Goal: Information Seeking & Learning: Compare options

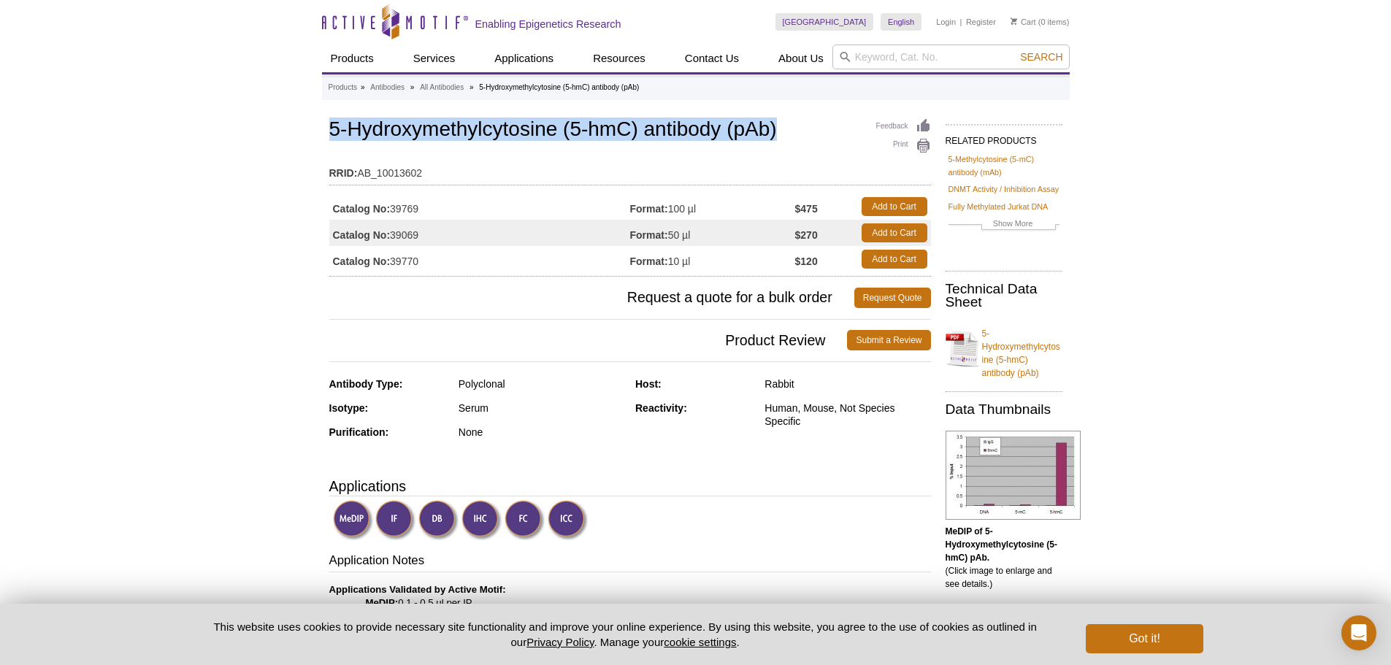
drag, startPoint x: 577, startPoint y: 142, endPoint x: 824, endPoint y: 120, distance: 247.8
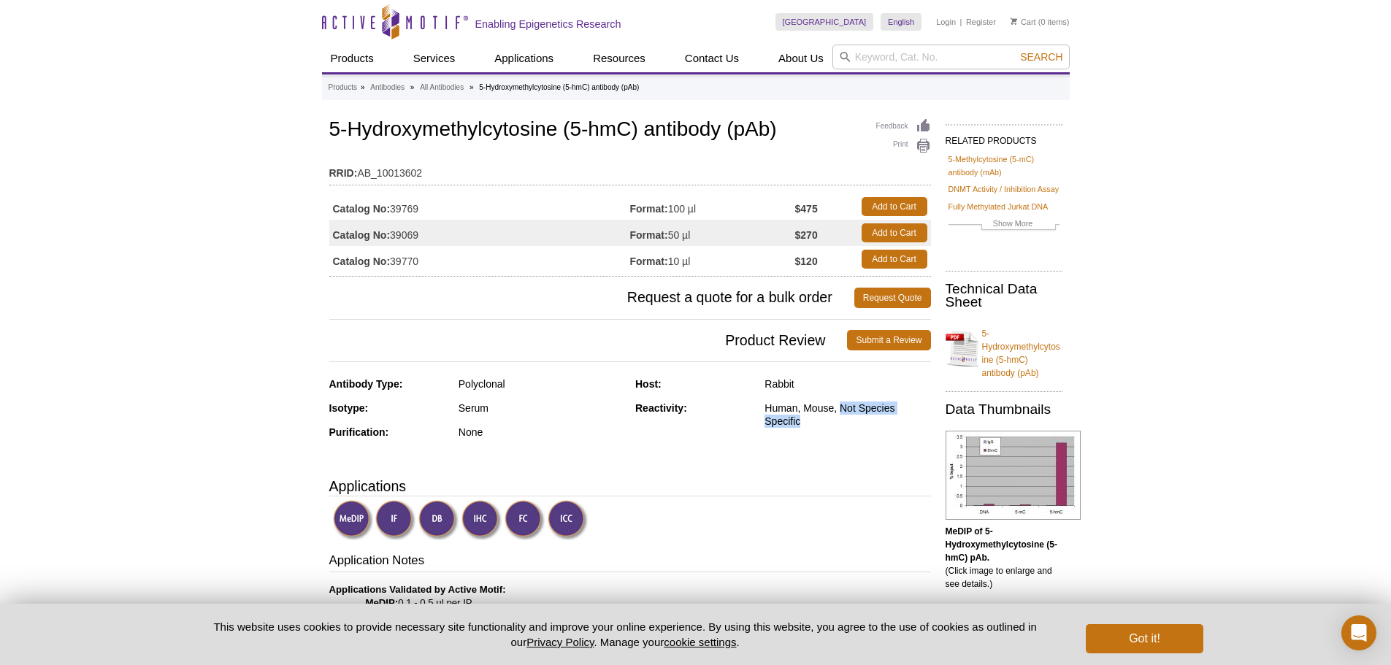
drag, startPoint x: 839, startPoint y: 410, endPoint x: 860, endPoint y: 424, distance: 24.3
click at [860, 424] on div "Human, Mouse, Not Species Specific" at bounding box center [848, 415] width 166 height 26
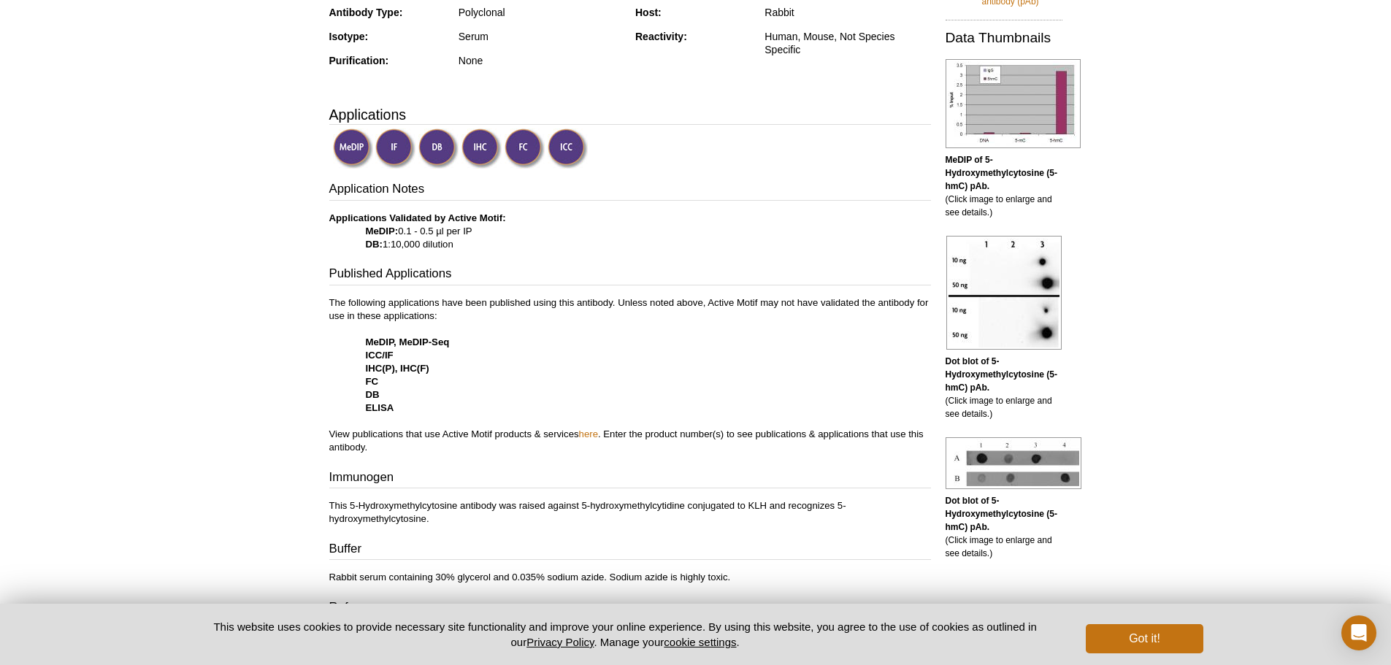
scroll to position [511, 0]
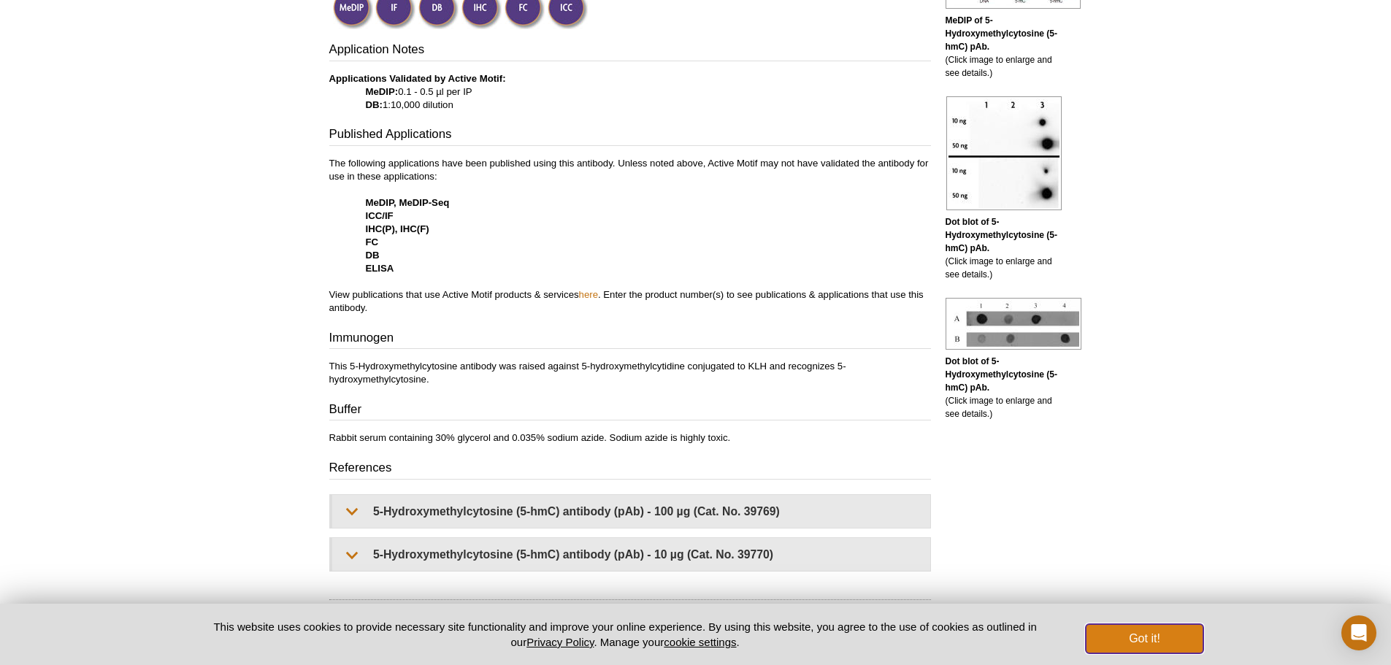
click at [1133, 635] on button "Got it!" at bounding box center [1144, 638] width 117 height 29
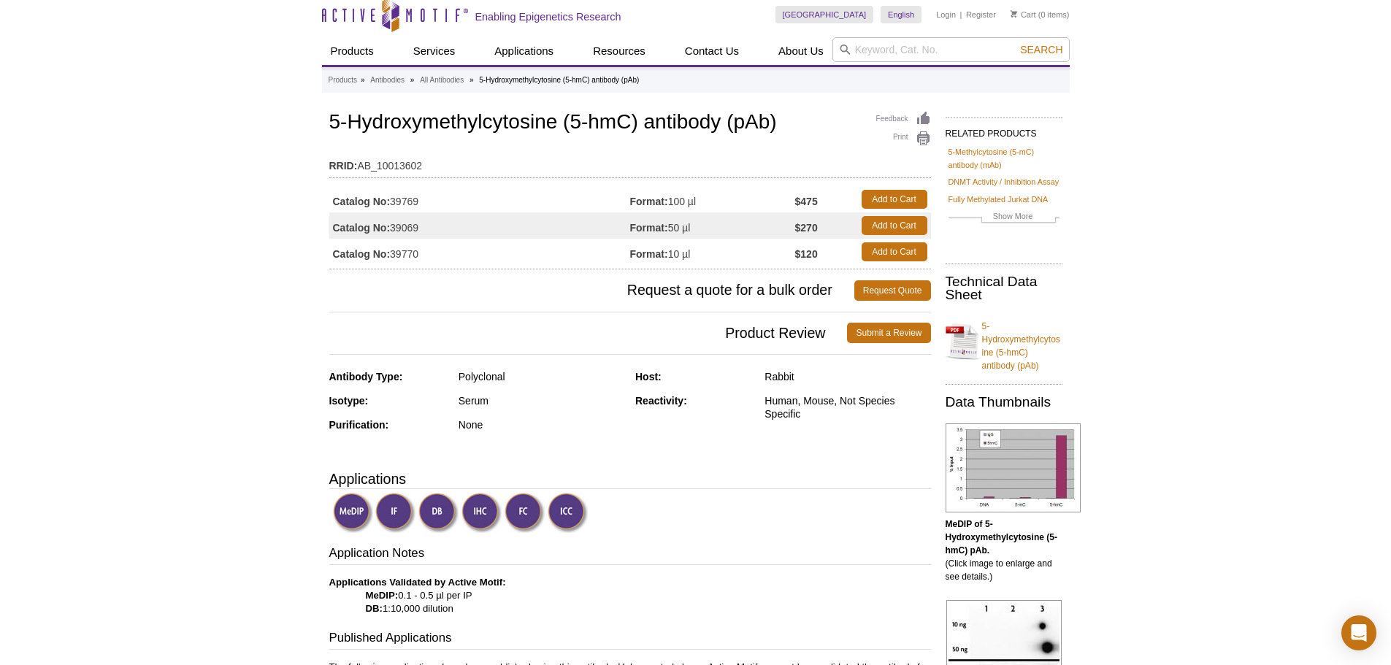
scroll to position [0, 0]
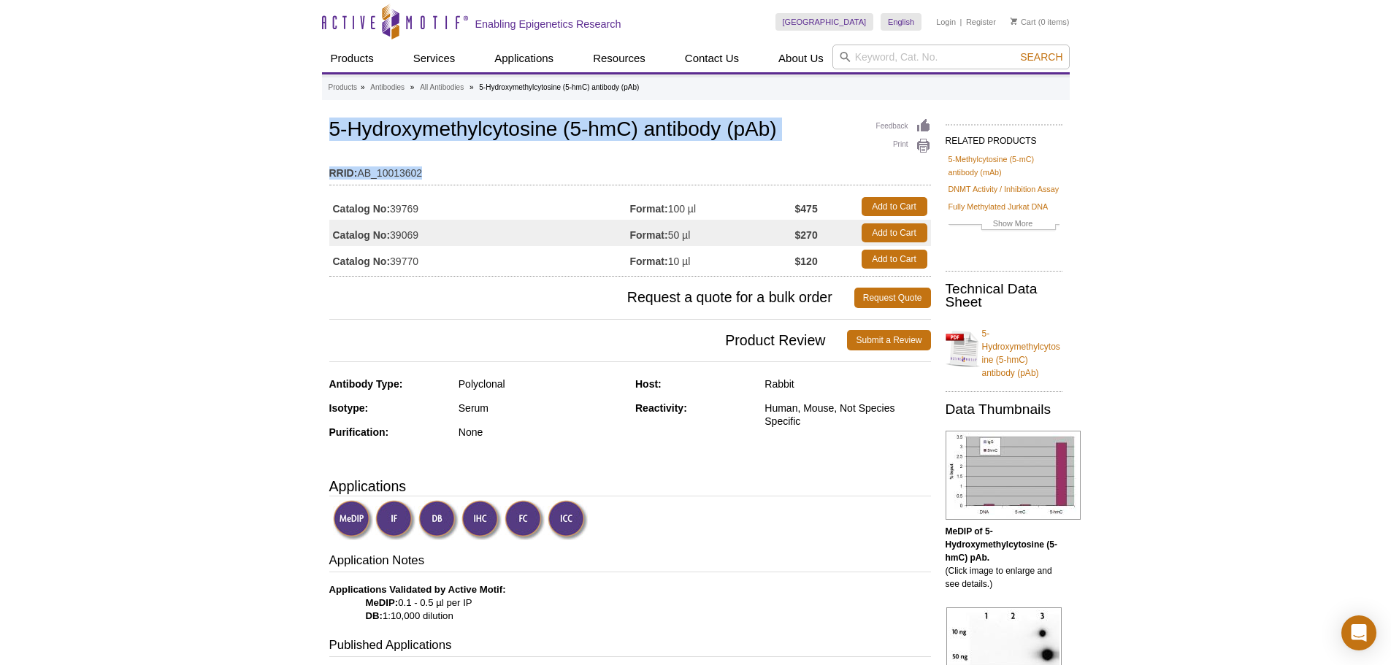
drag, startPoint x: 328, startPoint y: 128, endPoint x: 422, endPoint y: 175, distance: 105.2
copy div "5-Hydroxymethylcytosine (5-hmC) antibody (pAb) RRID: AB_10013602"
click at [421, 158] on td "RRID: AB_10013602" at bounding box center [630, 169] width 602 height 23
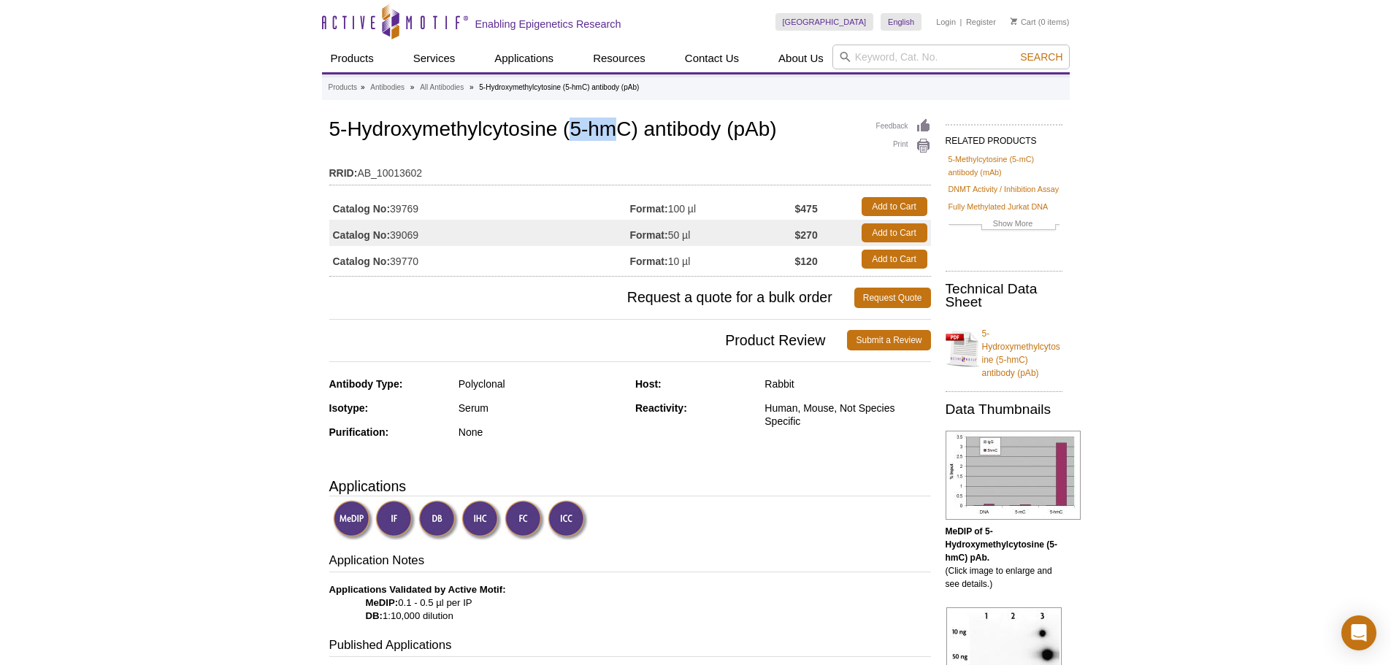
drag, startPoint x: 571, startPoint y: 126, endPoint x: 613, endPoint y: 129, distance: 42.5
click at [613, 129] on h1 "5-Hydroxymethylcytosine (5-hmC) antibody (pAb)" at bounding box center [630, 130] width 602 height 25
copy h1 "5-hm"
click at [900, 53] on input "search" at bounding box center [951, 57] width 237 height 25
paste input "5-hm"
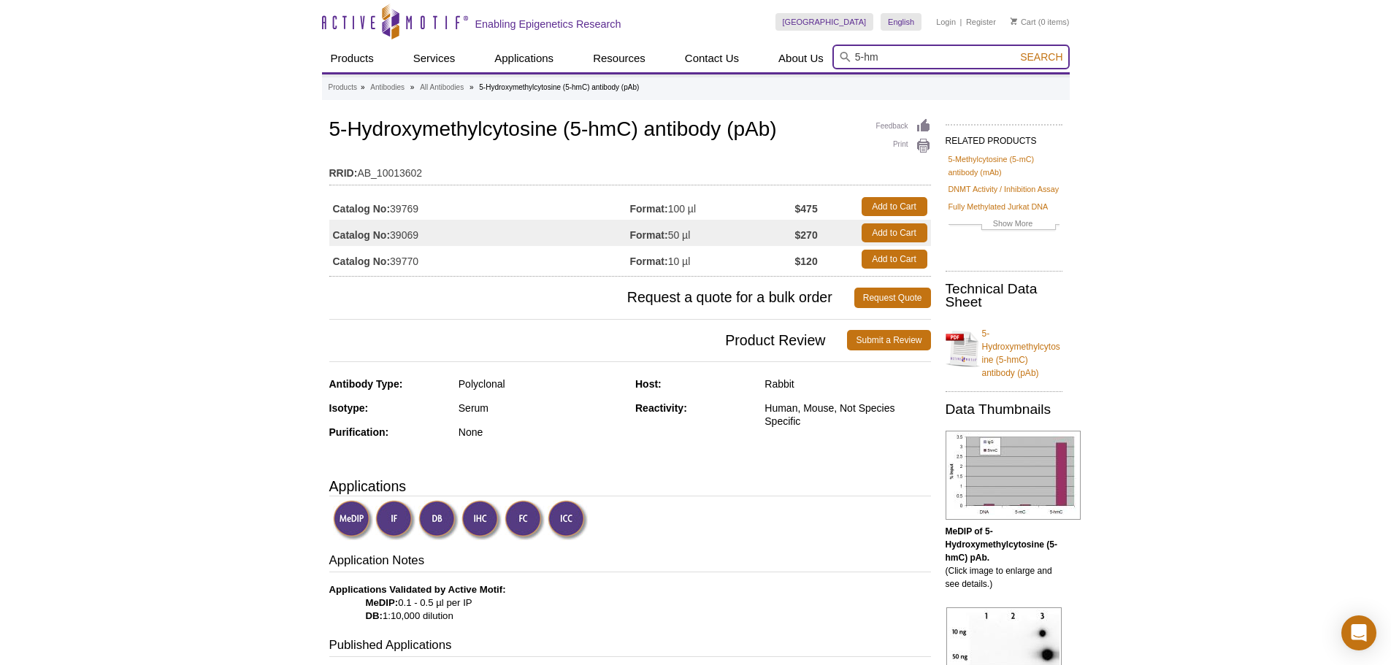
type input "5-hm"
click at [1016, 50] on button "Search" at bounding box center [1041, 56] width 51 height 13
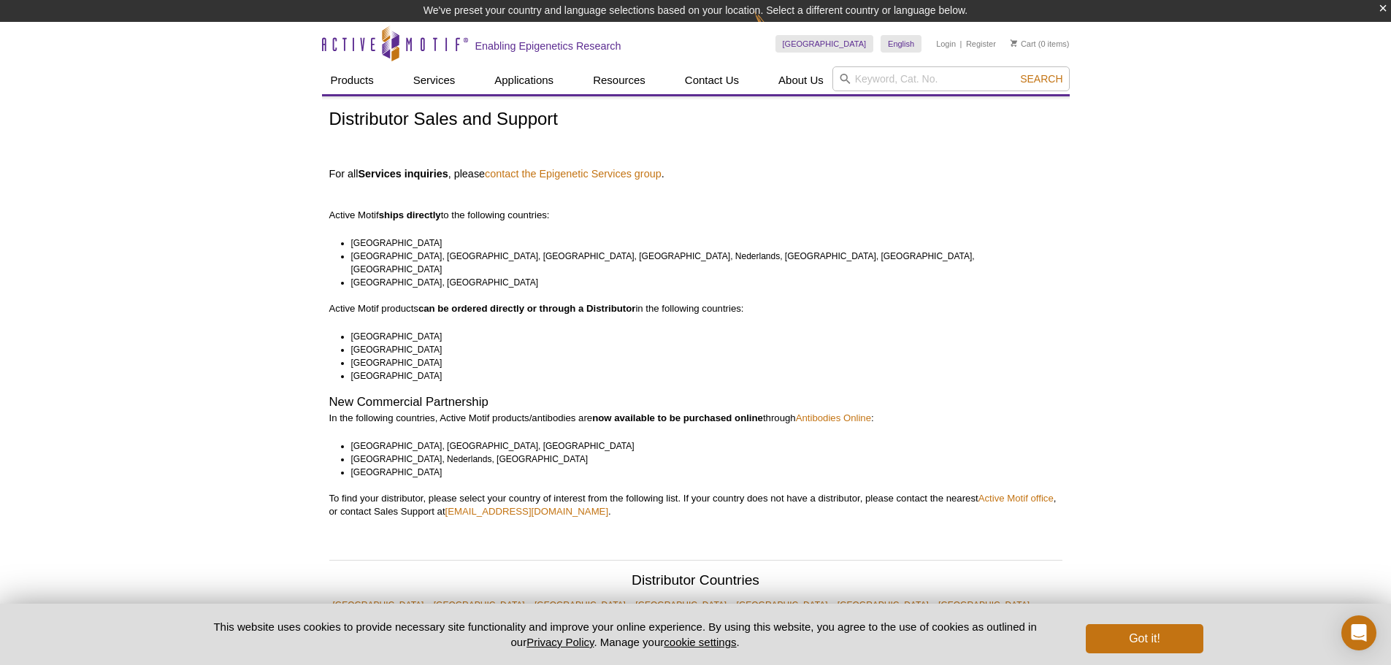
click at [364, 370] on li "[GEOGRAPHIC_DATA]" at bounding box center [700, 376] width 698 height 13
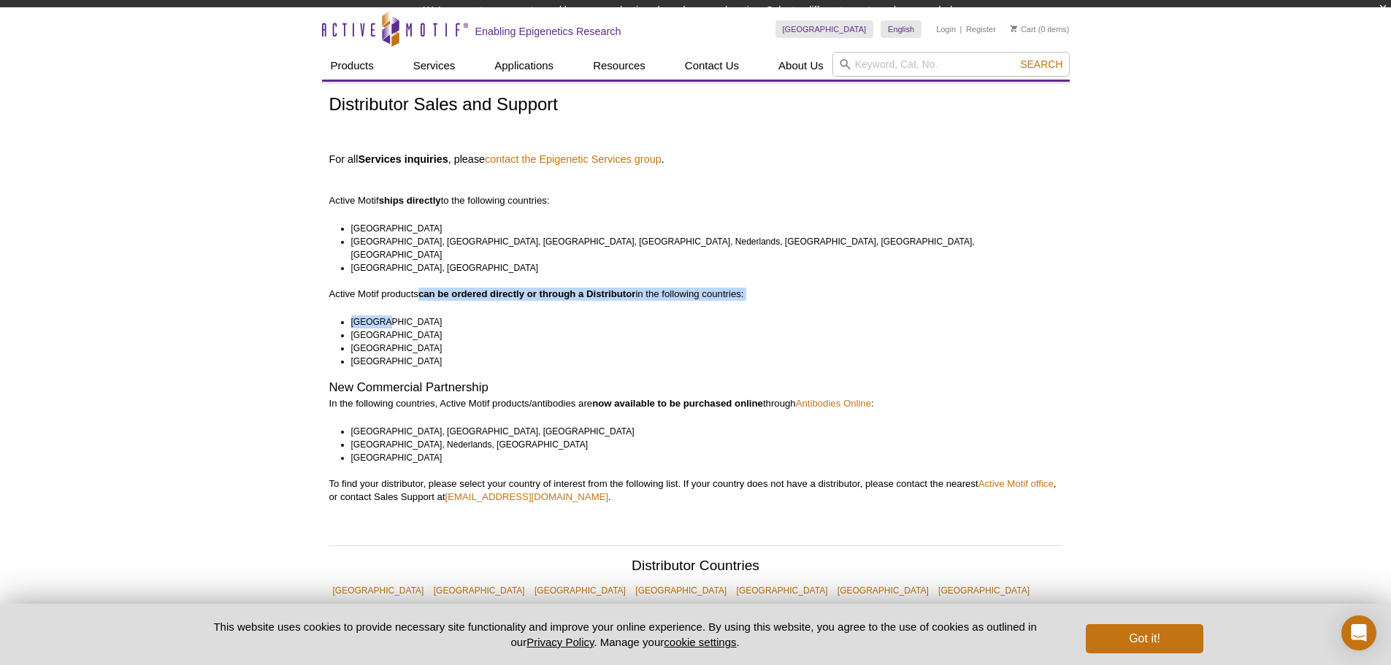
drag, startPoint x: 418, startPoint y: 297, endPoint x: 644, endPoint y: 294, distance: 225.7
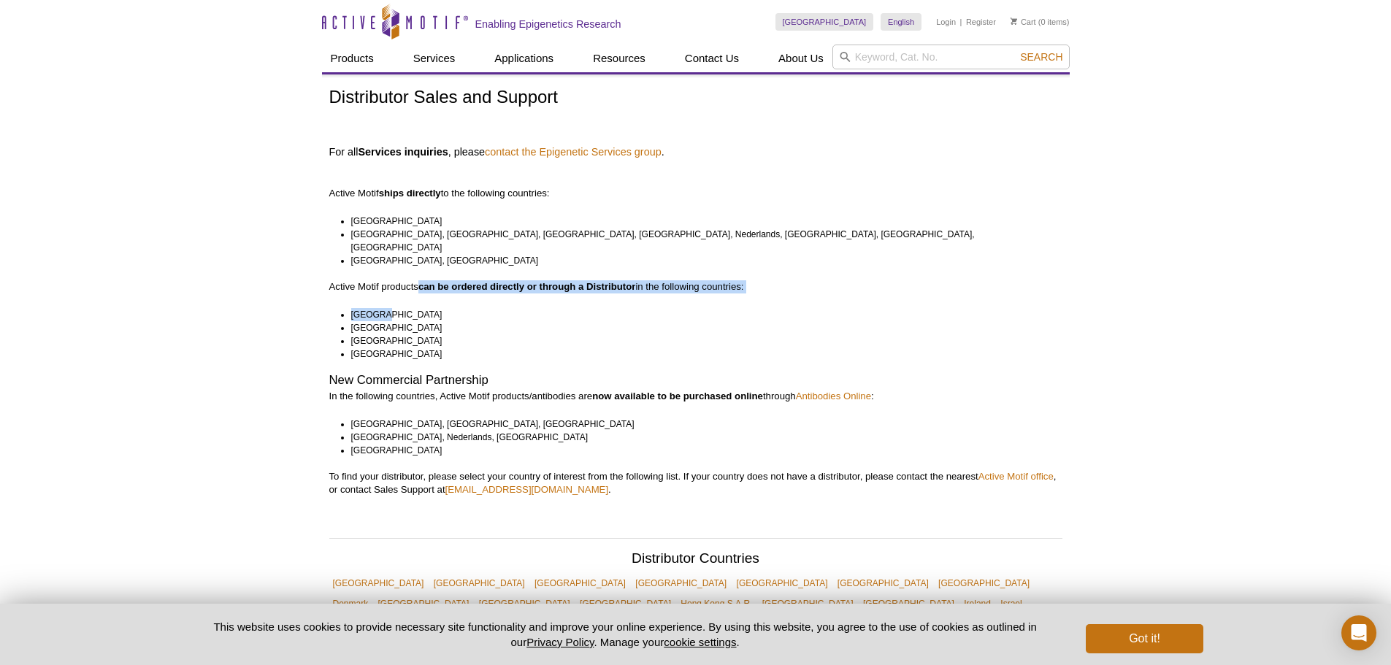
click at [644, 308] on li "[GEOGRAPHIC_DATA]" at bounding box center [700, 314] width 698 height 13
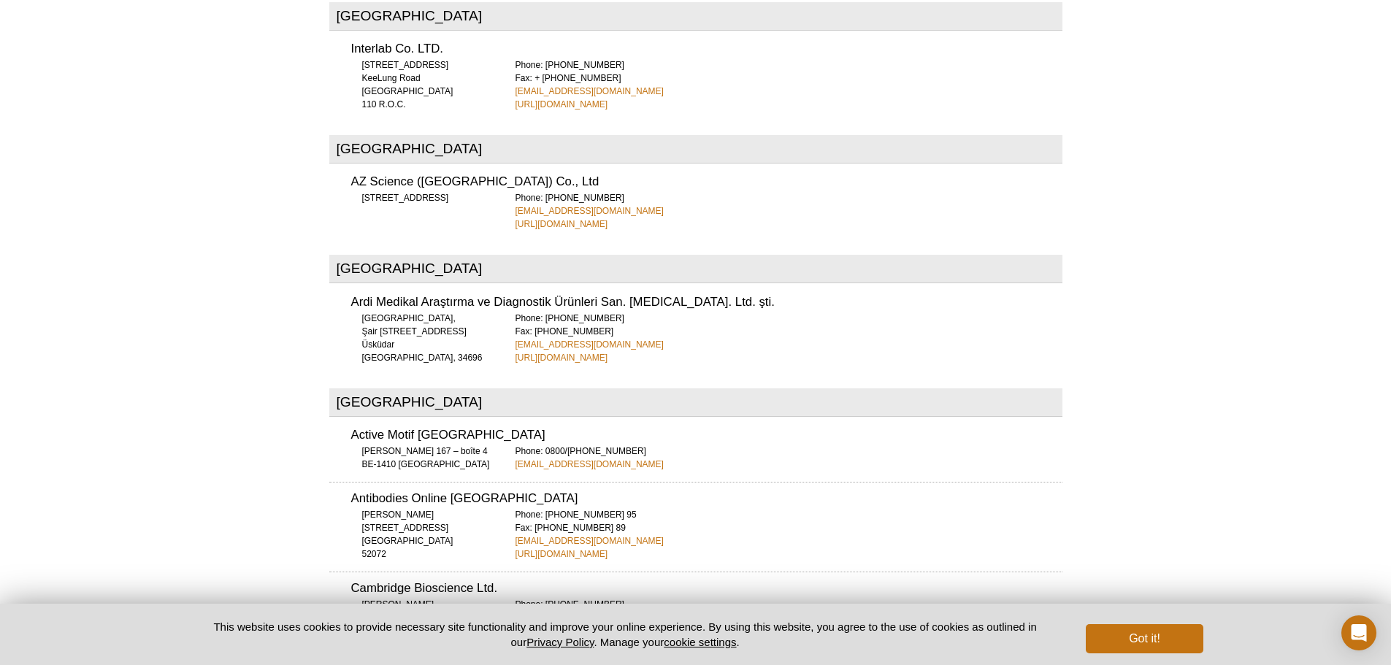
scroll to position [5623, 0]
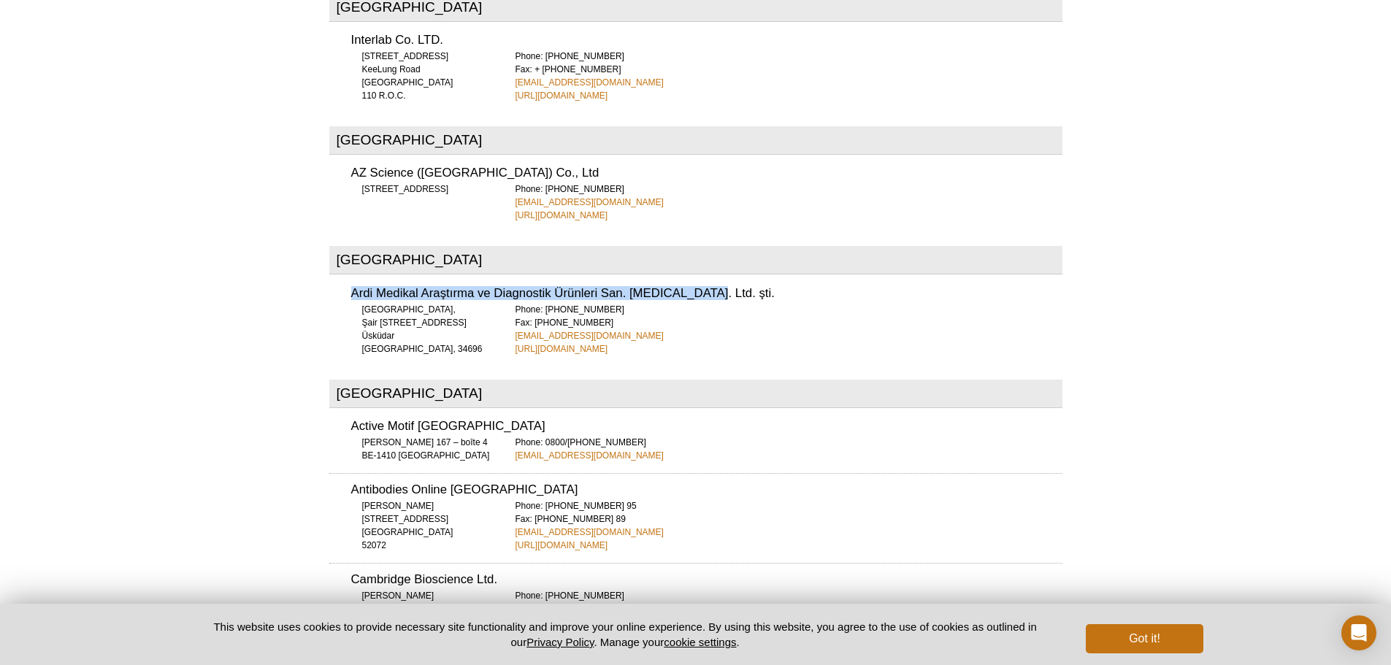
drag, startPoint x: 311, startPoint y: 228, endPoint x: 710, endPoint y: 221, distance: 398.8
click at [716, 288] on h3 "Ardi Medikal Araştırma ve Diagnostik Ürünleri San. Tic. Ltd. şti." at bounding box center [706, 294] width 711 height 12
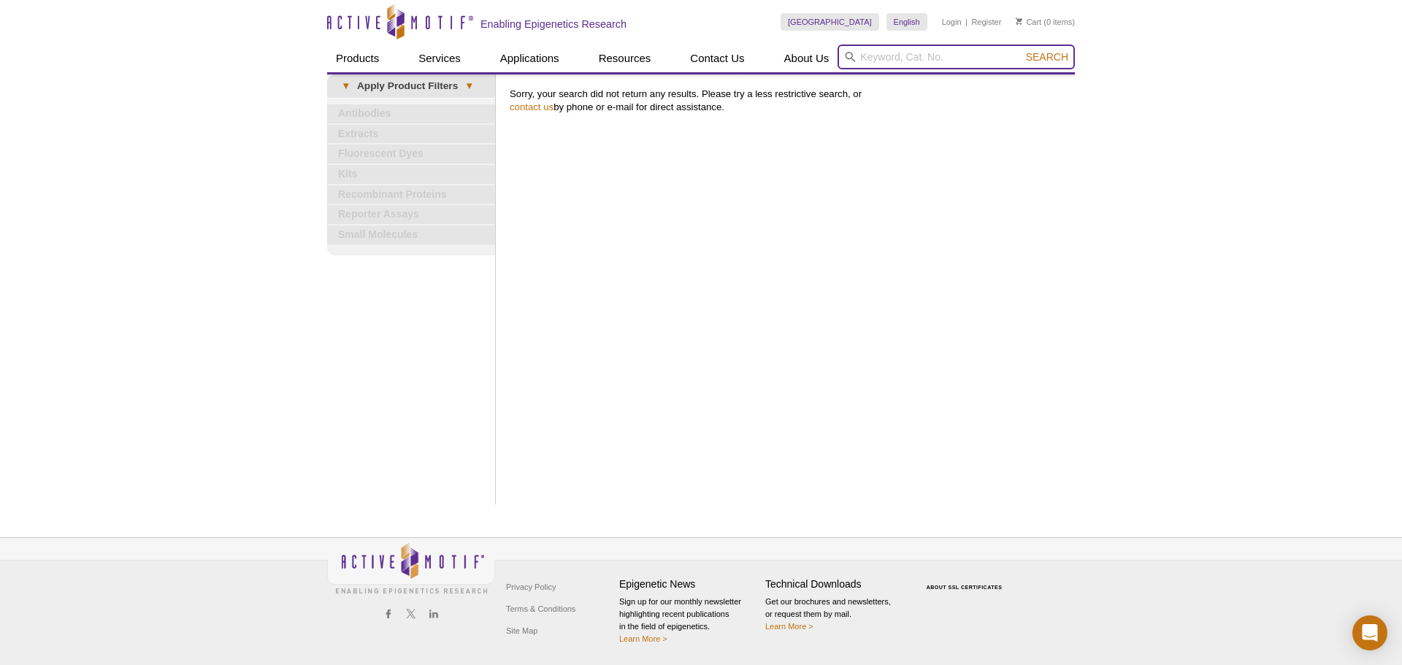
click at [954, 50] on input "search" at bounding box center [956, 57] width 237 height 25
paste input "5-Methylcytosine"
type input "5-Methylcytosine"
click at [1022, 50] on button "Search" at bounding box center [1047, 56] width 51 height 13
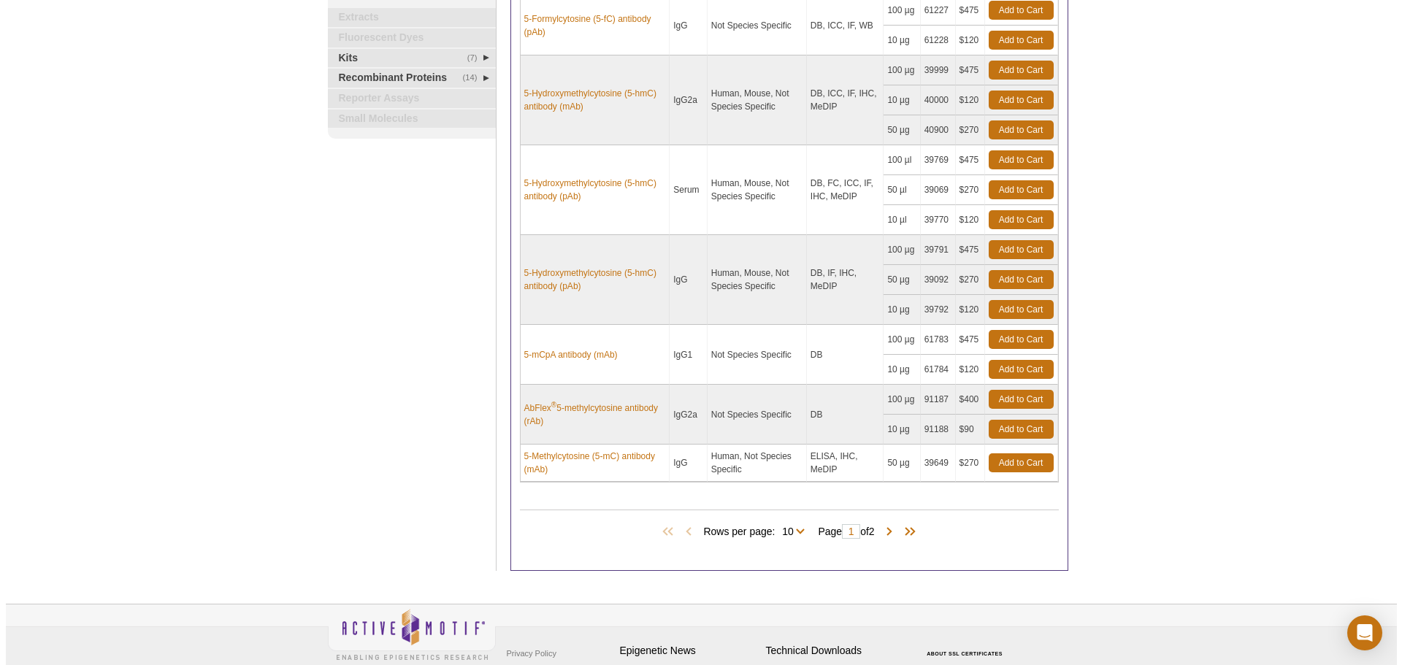
scroll to position [511, 0]
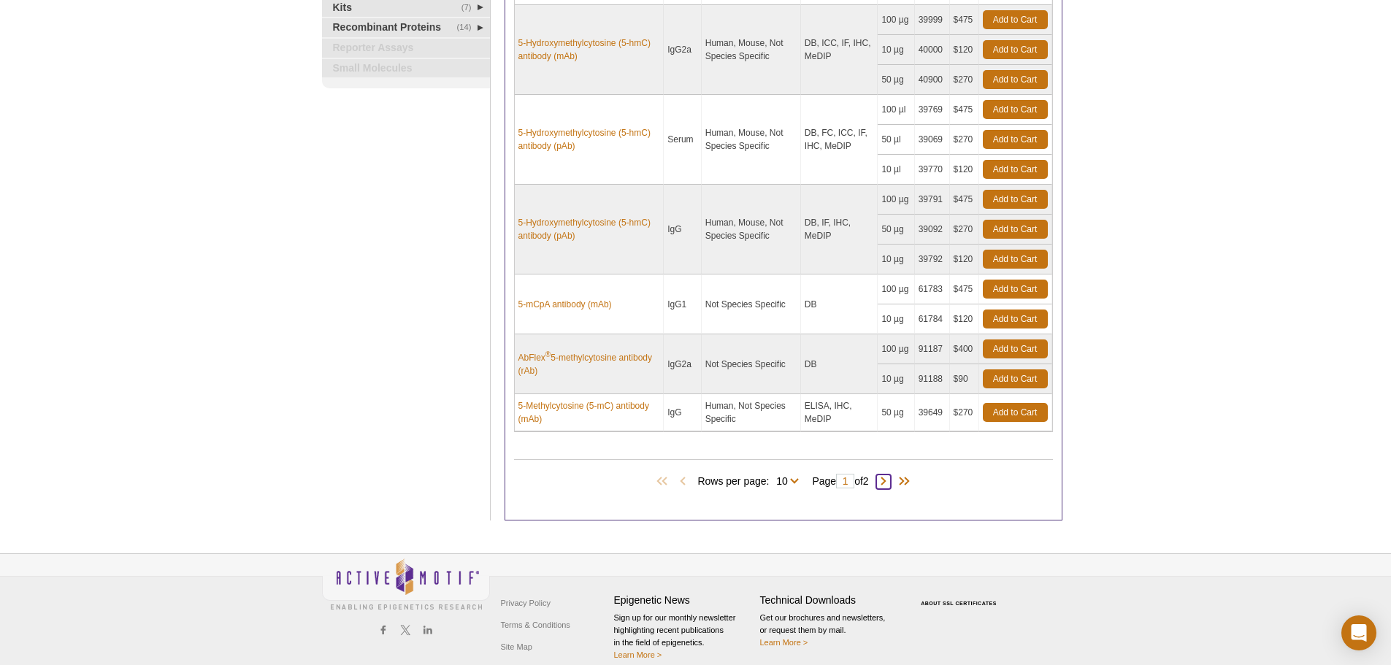
click at [886, 481] on span at bounding box center [883, 482] width 15 height 15
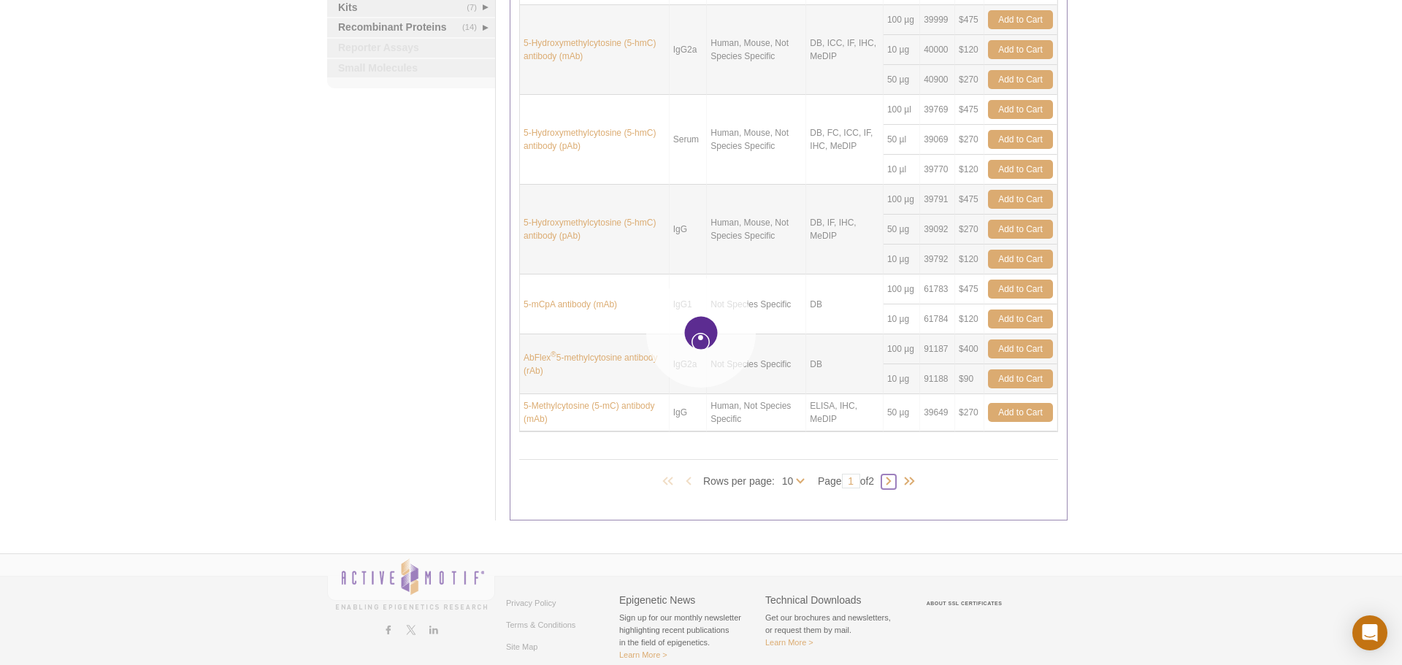
type input "2"
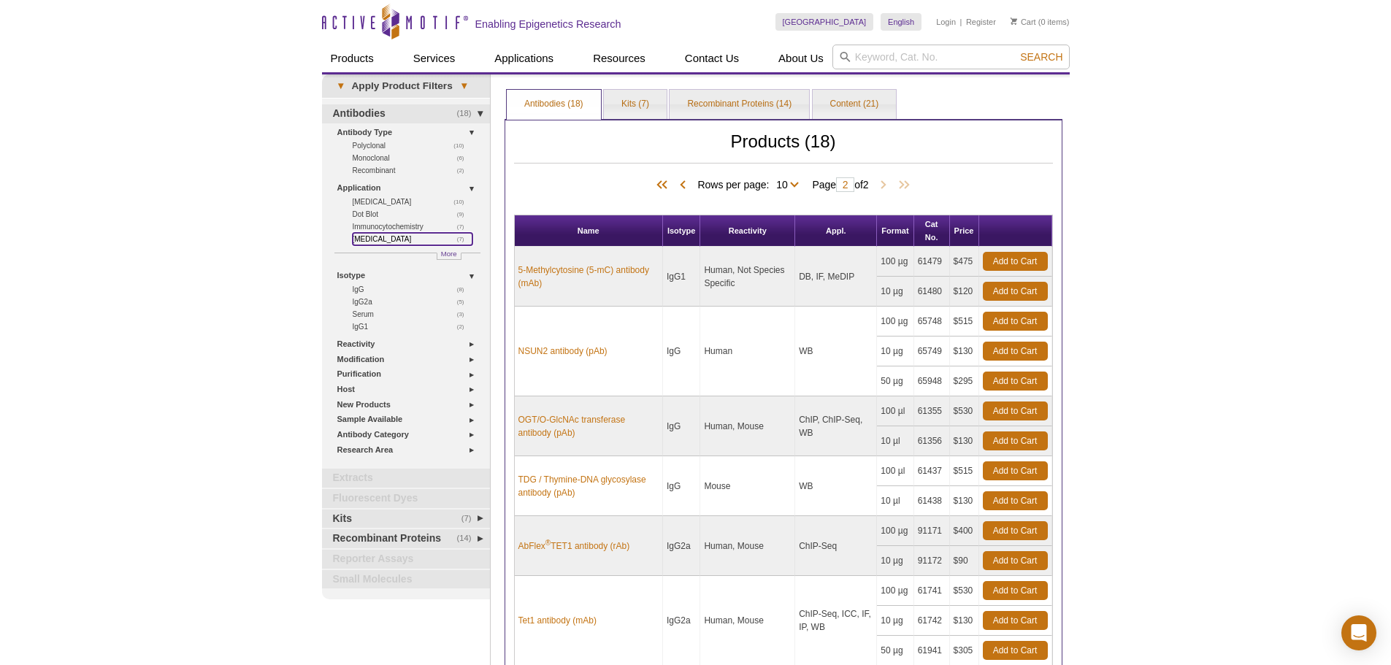
click at [416, 237] on link "(7) Immunohistochemistry" at bounding box center [413, 239] width 120 height 12
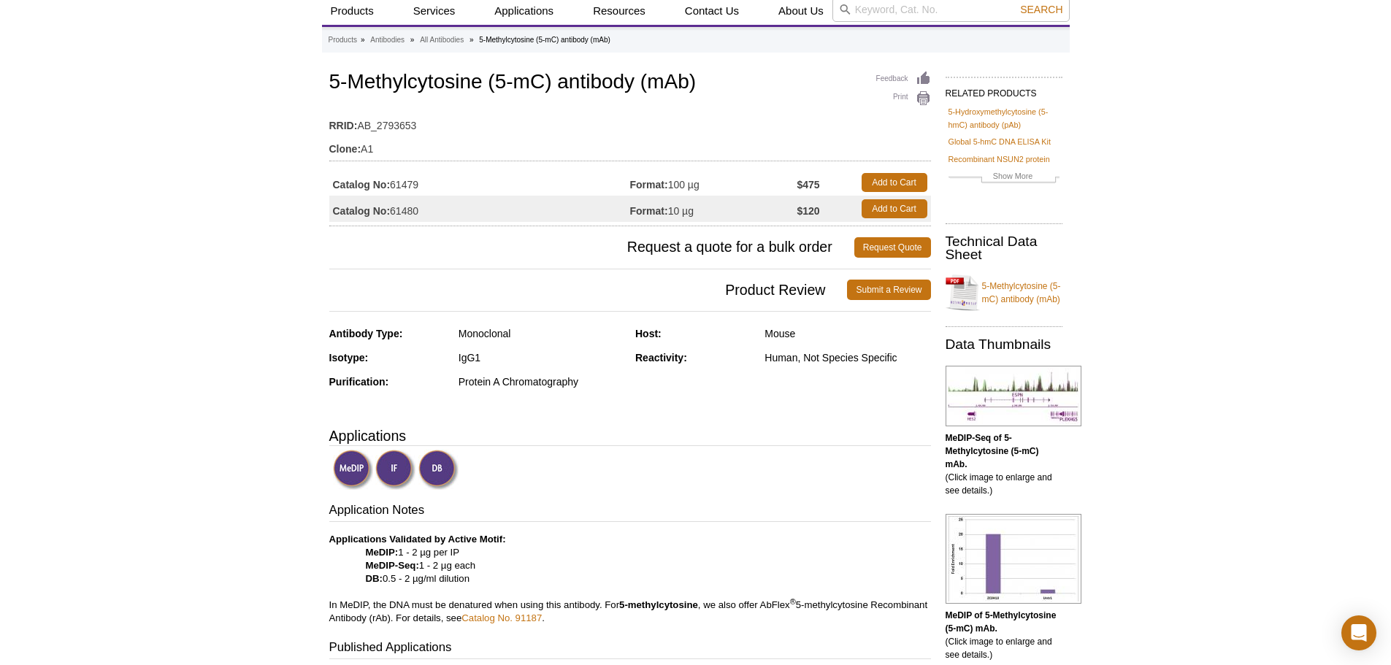
scroll to position [73, 0]
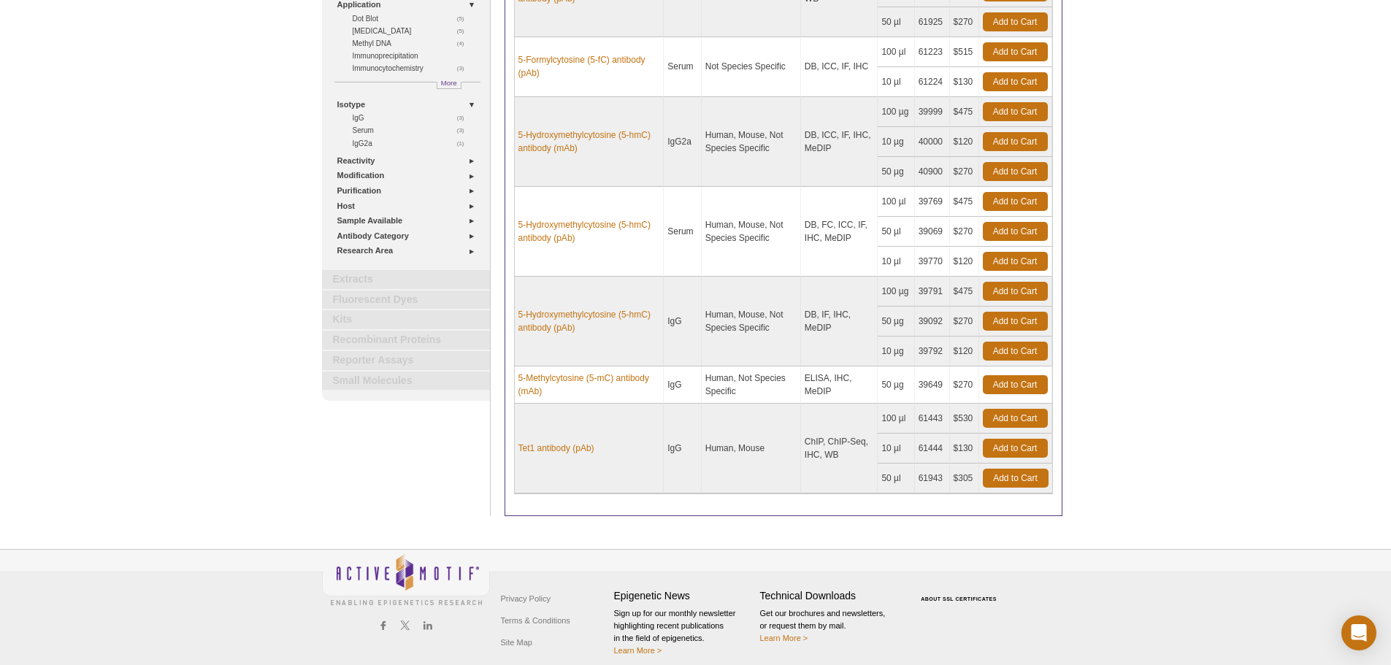
scroll to position [217, 0]
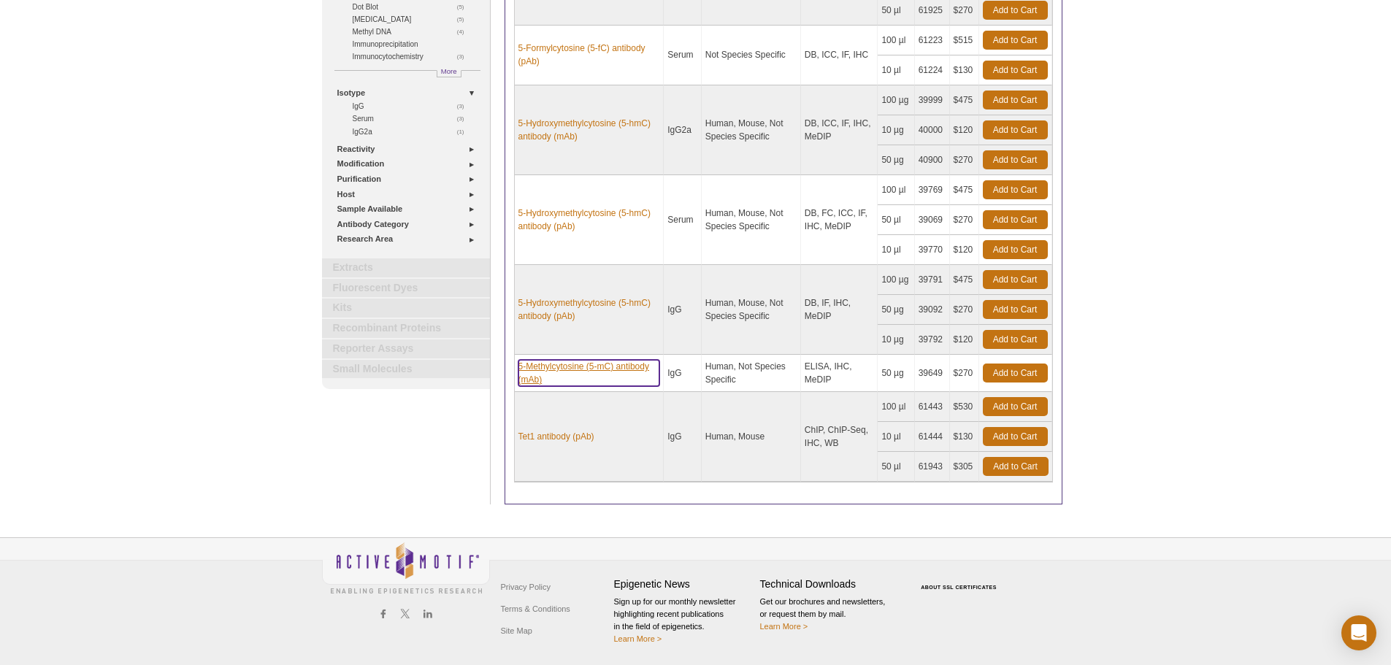
click at [585, 366] on link "5-Methylcytosine (5-mC) antibody (mAb)" at bounding box center [590, 373] width 142 height 26
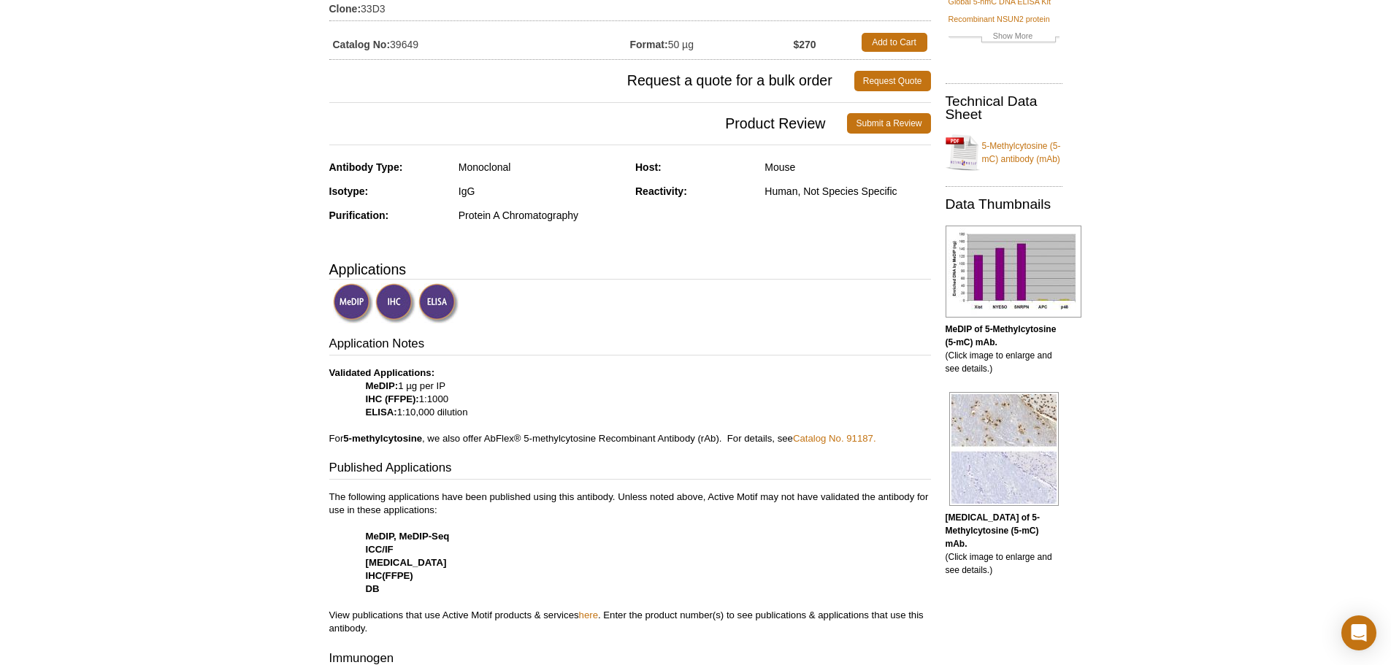
scroll to position [365, 0]
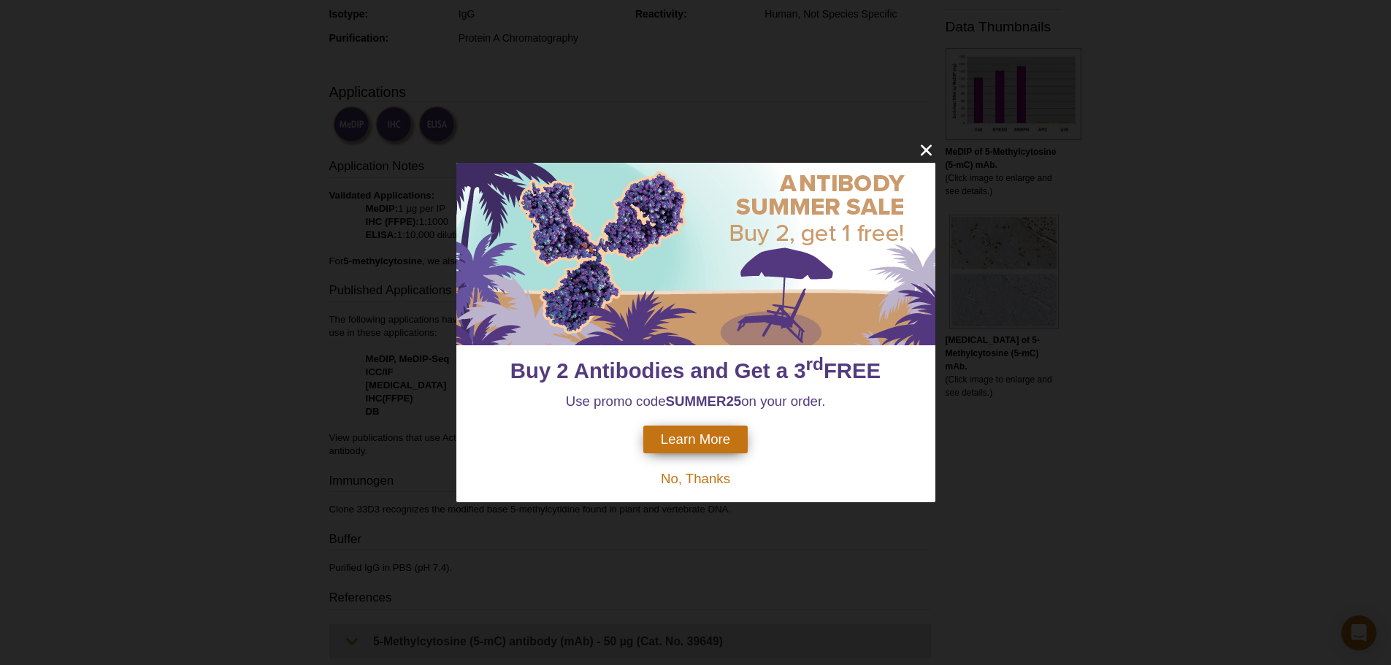
click at [1186, 310] on div "Buy 2 Antibodies and Get a 3 rd FREE Use promo code SUMMER25 on your order. Lea…" at bounding box center [695, 332] width 1391 height 665
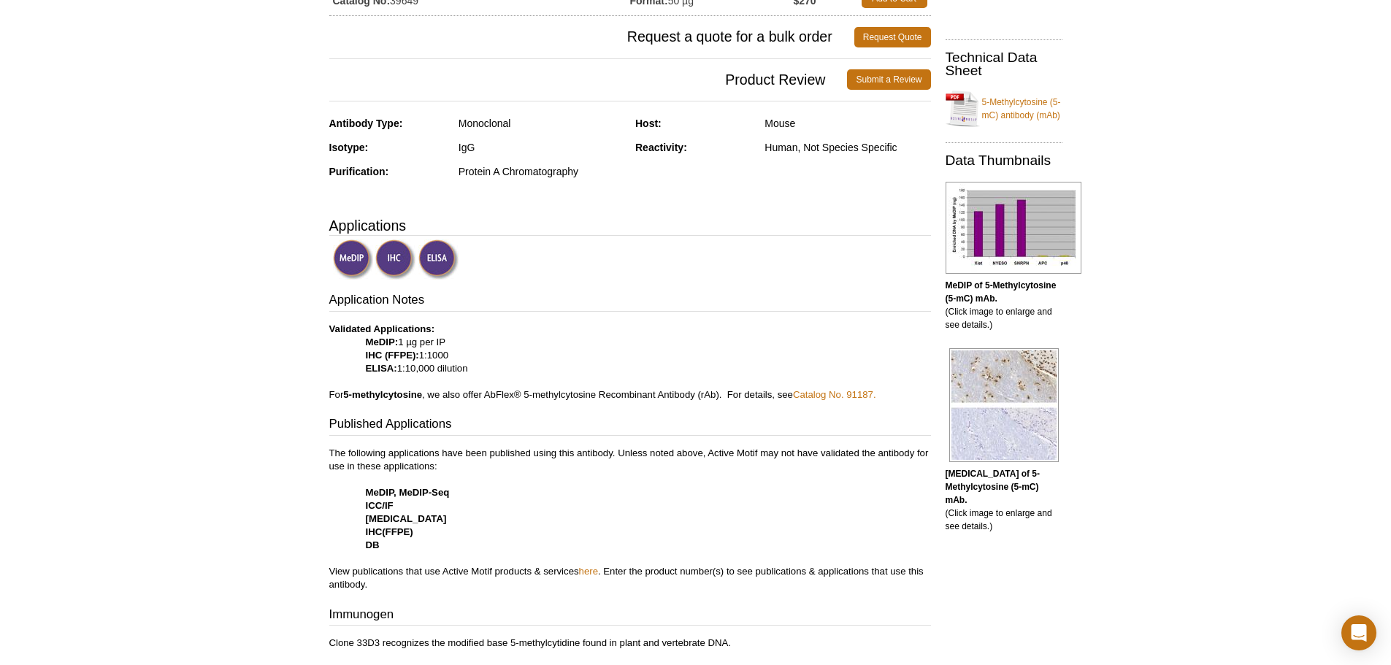
scroll to position [0, 0]
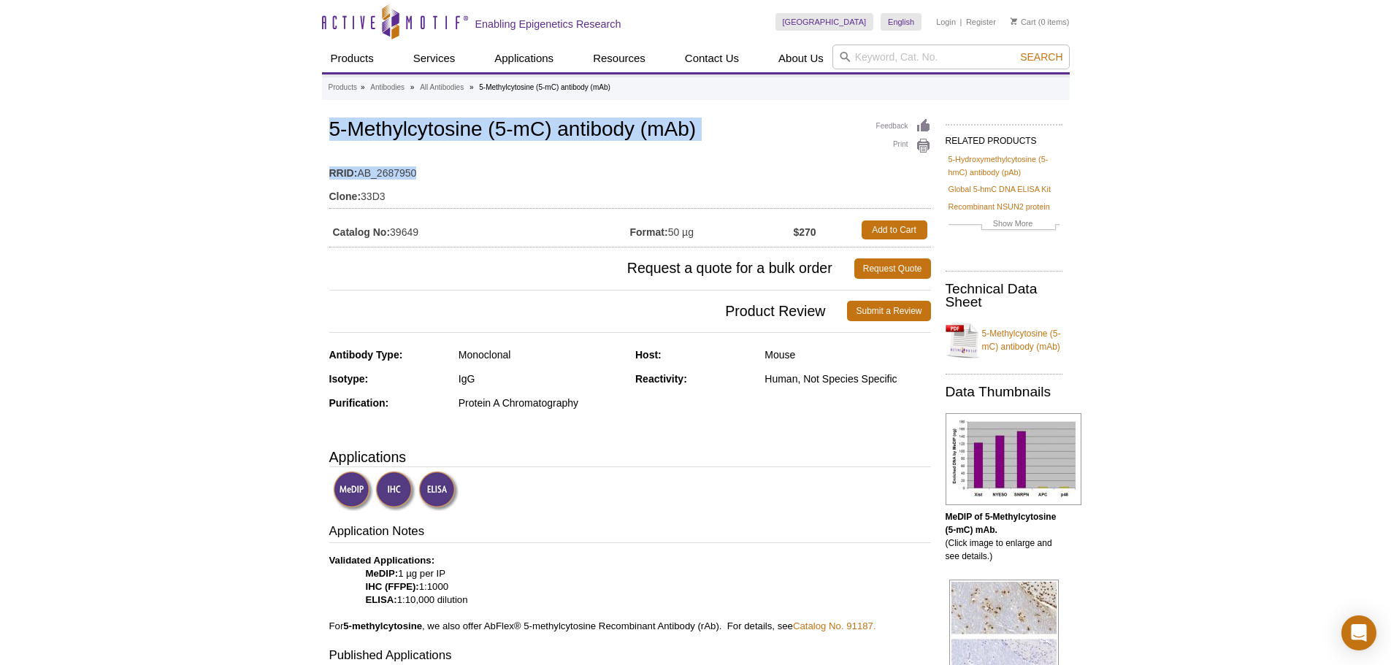
drag, startPoint x: 325, startPoint y: 123, endPoint x: 450, endPoint y: 164, distance: 131.4
click at [450, 164] on td "RRID: AB_2687950" at bounding box center [630, 169] width 602 height 23
click at [329, 126] on h1 "5-Methylcytosine (5-mC) antibody (mAb)" at bounding box center [630, 130] width 602 height 25
drag, startPoint x: 329, startPoint y: 126, endPoint x: 494, endPoint y: 167, distance: 170.0
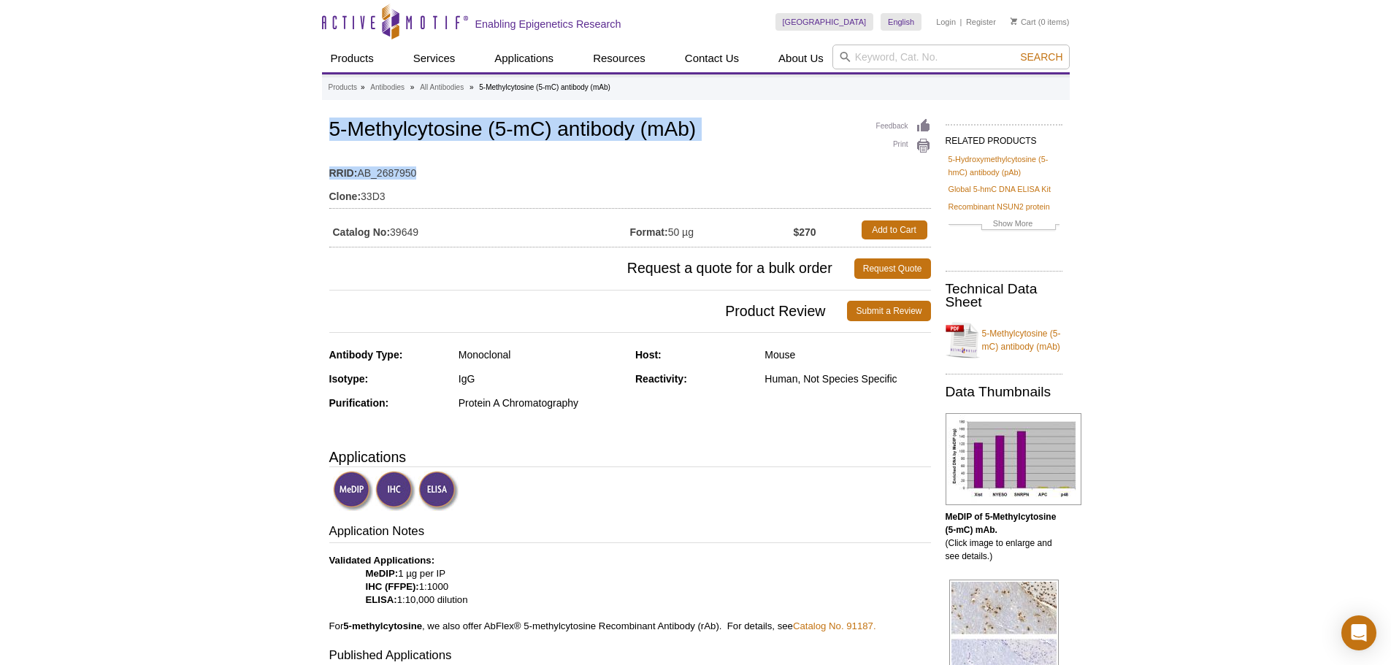
click at [494, 167] on div "Feedback Print 5-Methylcytosine (5-mC) antibody (mAb) RRID: AB_2687950 Clone: 3…" at bounding box center [630, 181] width 602 height 132
click at [498, 146] on div "Feedback Print 5-Methylcytosine (5-mC) antibody (mAb) RRID: AB_2687950 Clone: 3…" at bounding box center [630, 181] width 602 height 132
drag, startPoint x: 329, startPoint y: 125, endPoint x: 436, endPoint y: 225, distance: 146.2
click at [436, 225] on div "Feedback Print 5-Methylcytosine (5-mC) antibody (mAb) RRID: AB_2687950 Clone: 3…" at bounding box center [630, 181] width 602 height 132
copy div "5-Methylcytosine (5-mC) antibody (mAb) RRID: AB_2687950 Clone: 33D3 Catalog No:…"
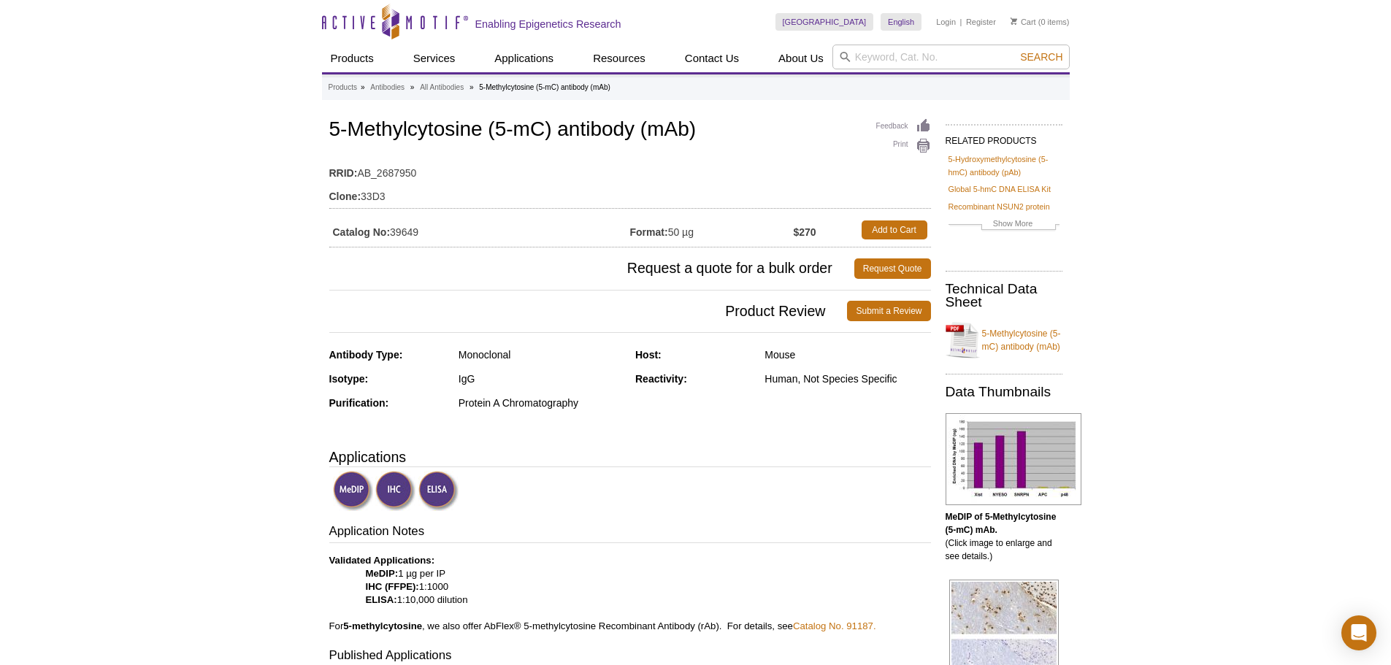
drag, startPoint x: 726, startPoint y: 233, endPoint x: 672, endPoint y: 236, distance: 54.1
click at [672, 236] on td "Format: 50 µg" at bounding box center [712, 230] width 164 height 26
copy td "50 µg"
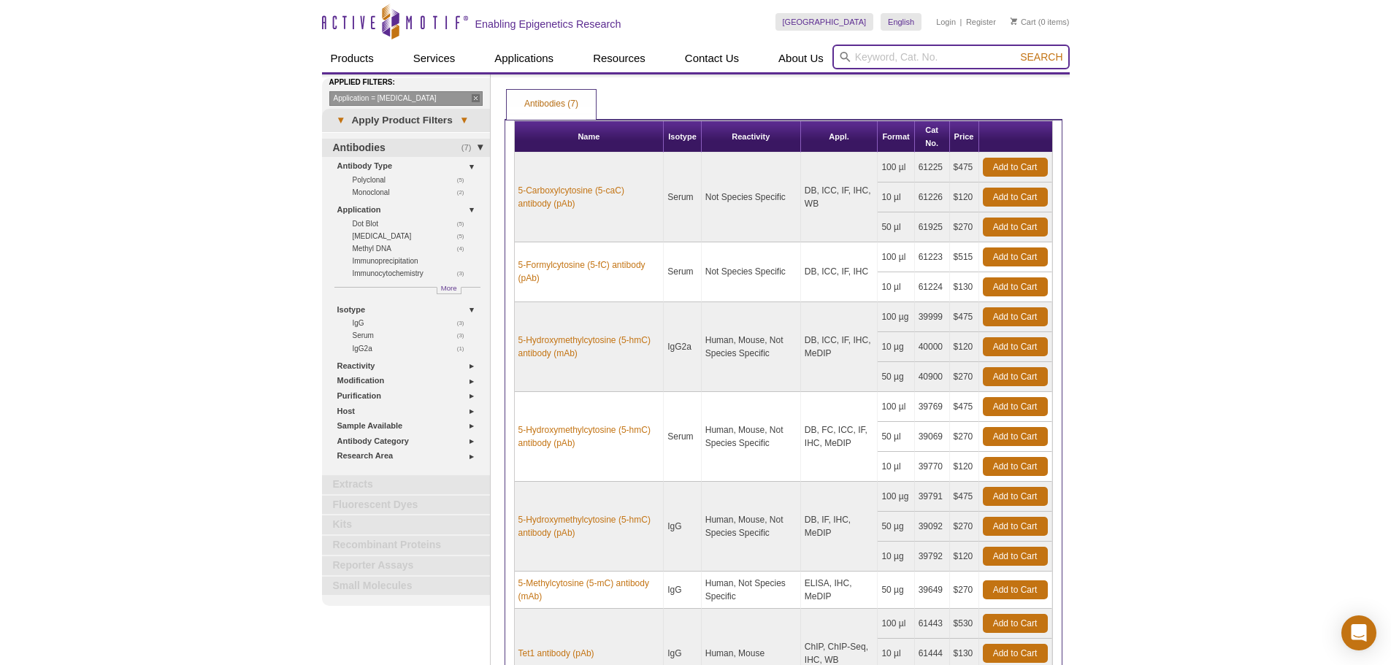
click at [925, 58] on input "search" at bounding box center [951, 57] width 237 height 25
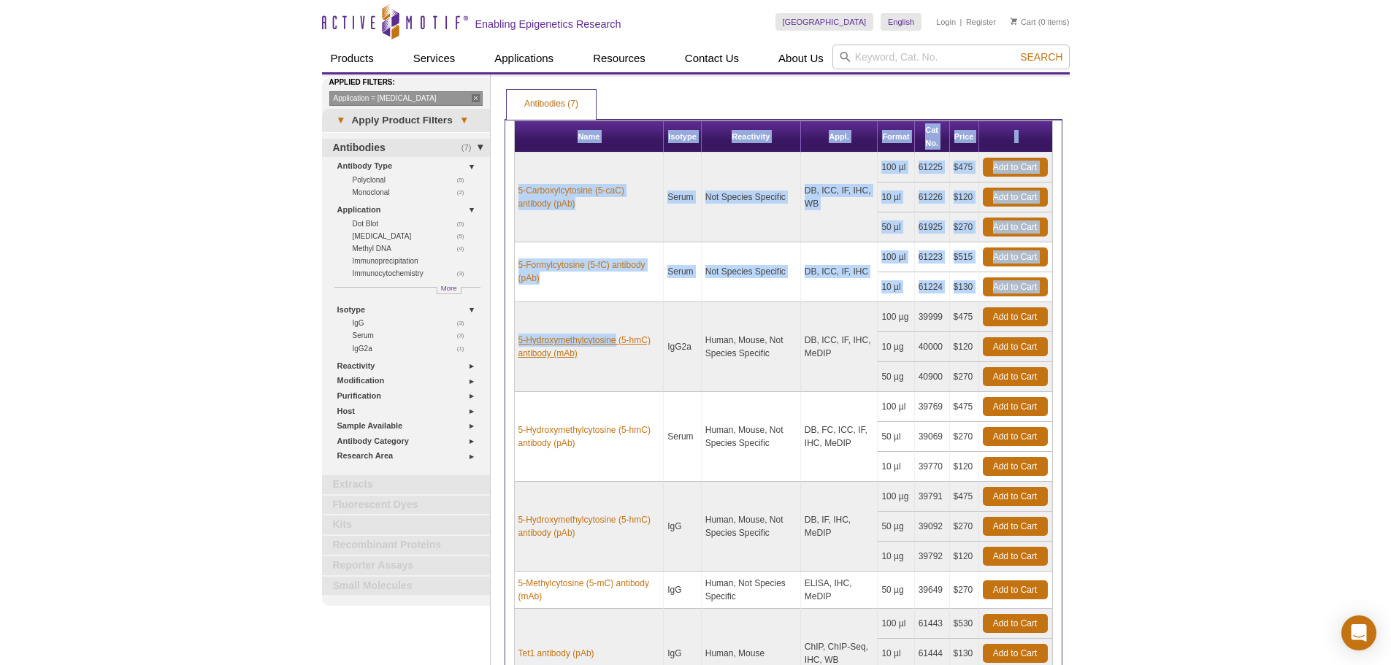
drag, startPoint x: 519, startPoint y: 337, endPoint x: 615, endPoint y: 339, distance: 95.7
click at [615, 339] on div "Name Isotype Reactivity Appl. Format Cat No. Price 5-Carboxylcytosine (5-caC) a…" at bounding box center [784, 420] width 558 height 602
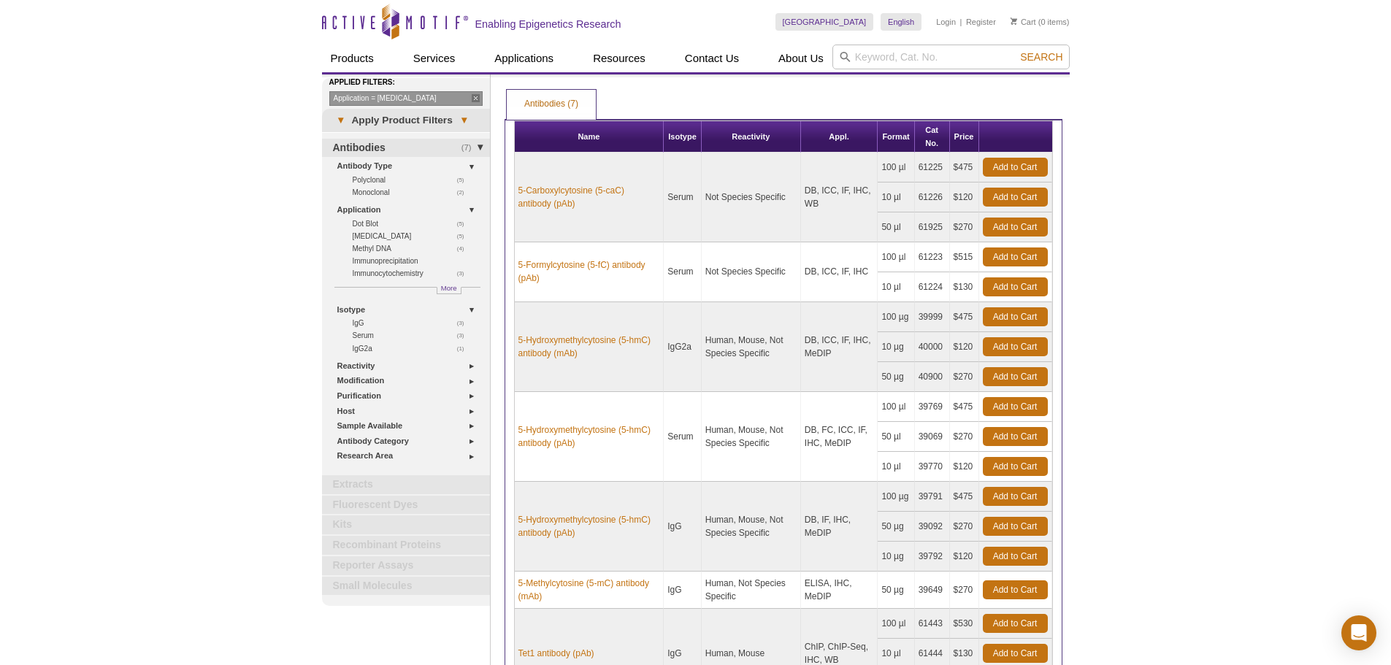
click at [1187, 332] on div "Active Motif Logo Enabling Epigenetics Research 0 Search Skip to content Active…" at bounding box center [695, 441] width 1391 height 882
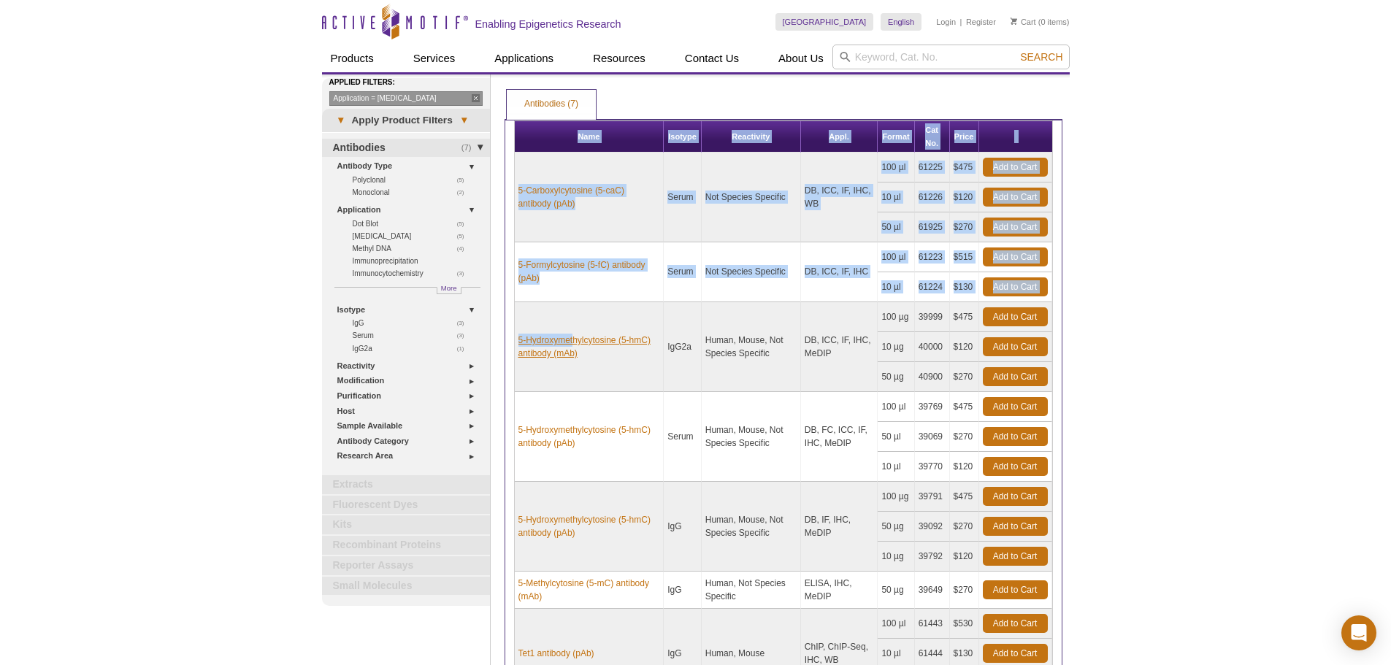
drag, startPoint x: 510, startPoint y: 343, endPoint x: 573, endPoint y: 344, distance: 62.1
click at [573, 344] on div "Name Isotype Reactivity Appl. Format Cat No. Price 5-Carboxylcytosine (5-caC) a…" at bounding box center [784, 420] width 558 height 602
click at [602, 346] on link "5-Hydroxymethylcytosine (5-hmC) antibody (mAb)" at bounding box center [590, 347] width 142 height 26
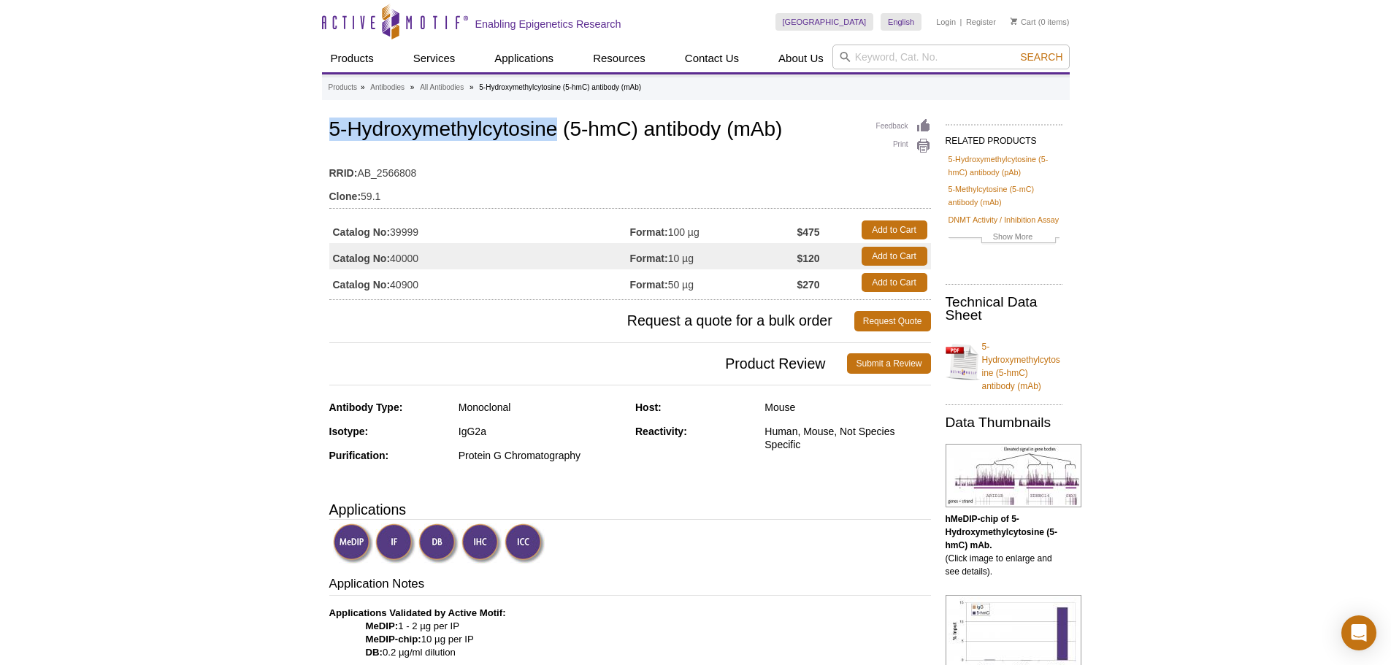
drag, startPoint x: 315, startPoint y: 124, endPoint x: 557, endPoint y: 130, distance: 241.8
copy h1 "5-Hydroxymethylcytosine"
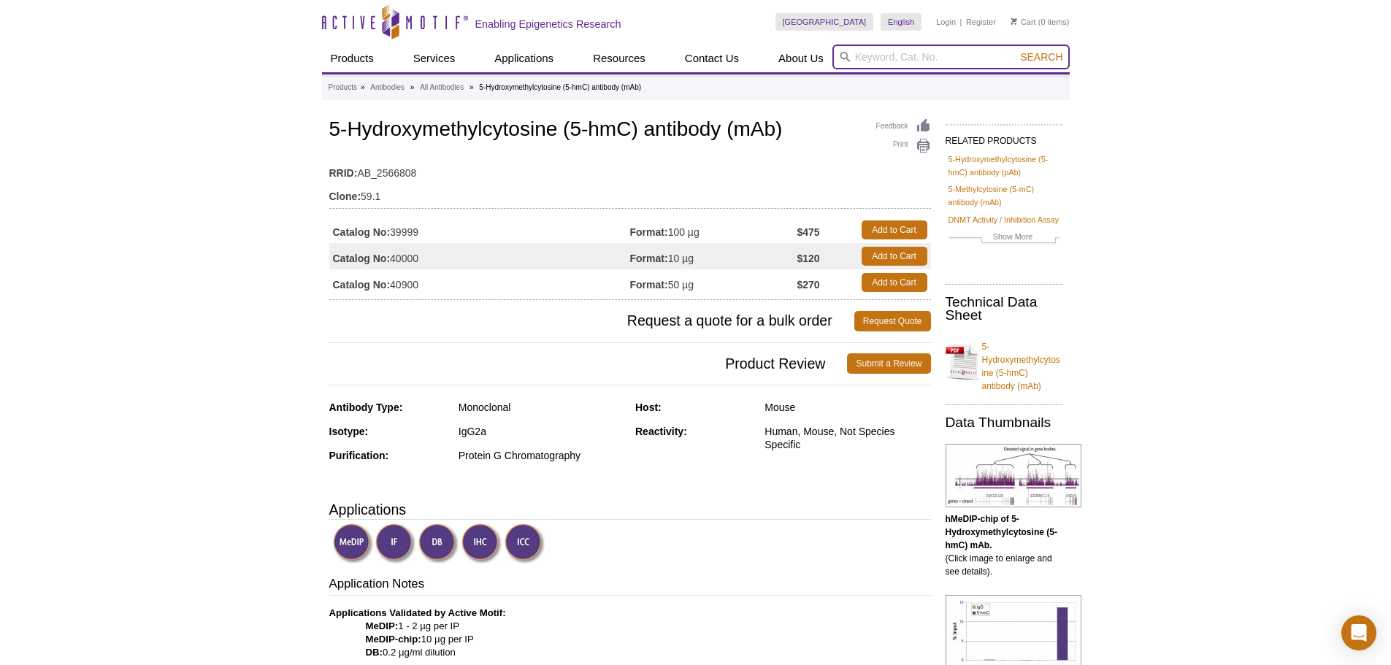
click at [951, 54] on input "search" at bounding box center [951, 57] width 237 height 25
paste input "5-Hydroxymethylcytosine"
type input "5-Hydroxymethylcytosine"
click at [1016, 50] on button "Search" at bounding box center [1041, 56] width 51 height 13
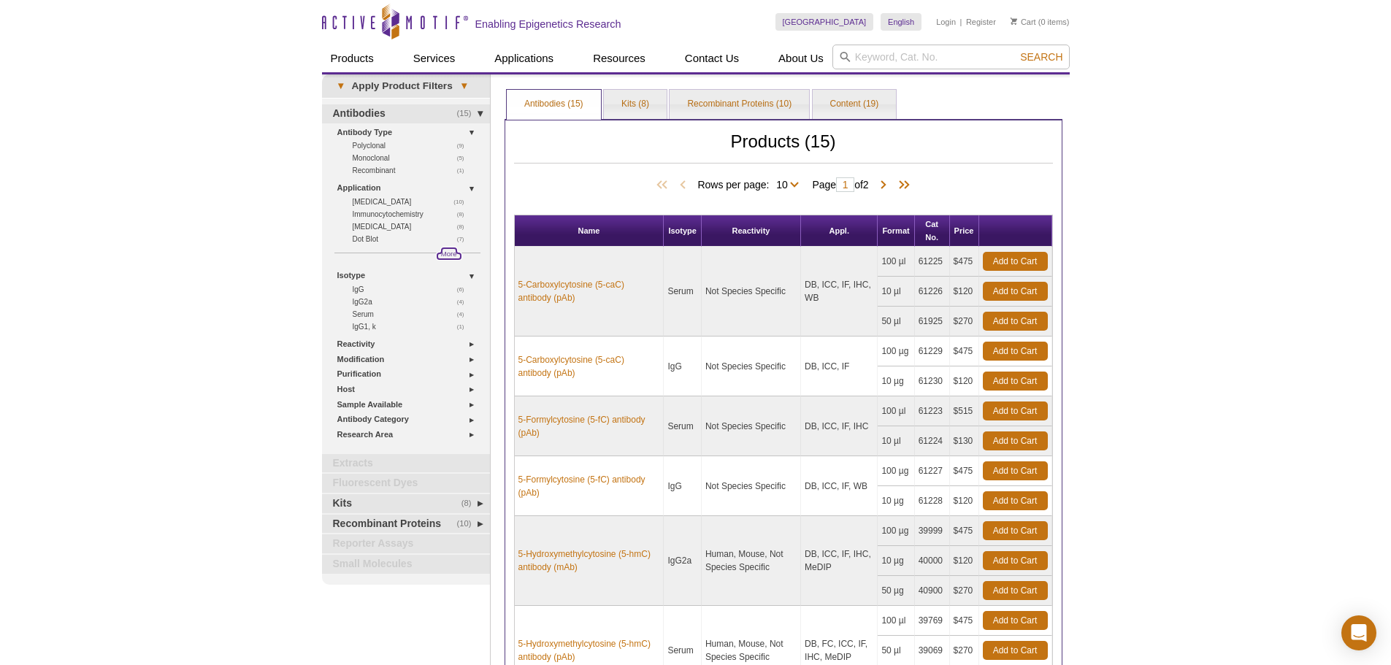
click at [451, 253] on span "More" at bounding box center [449, 254] width 16 height 12
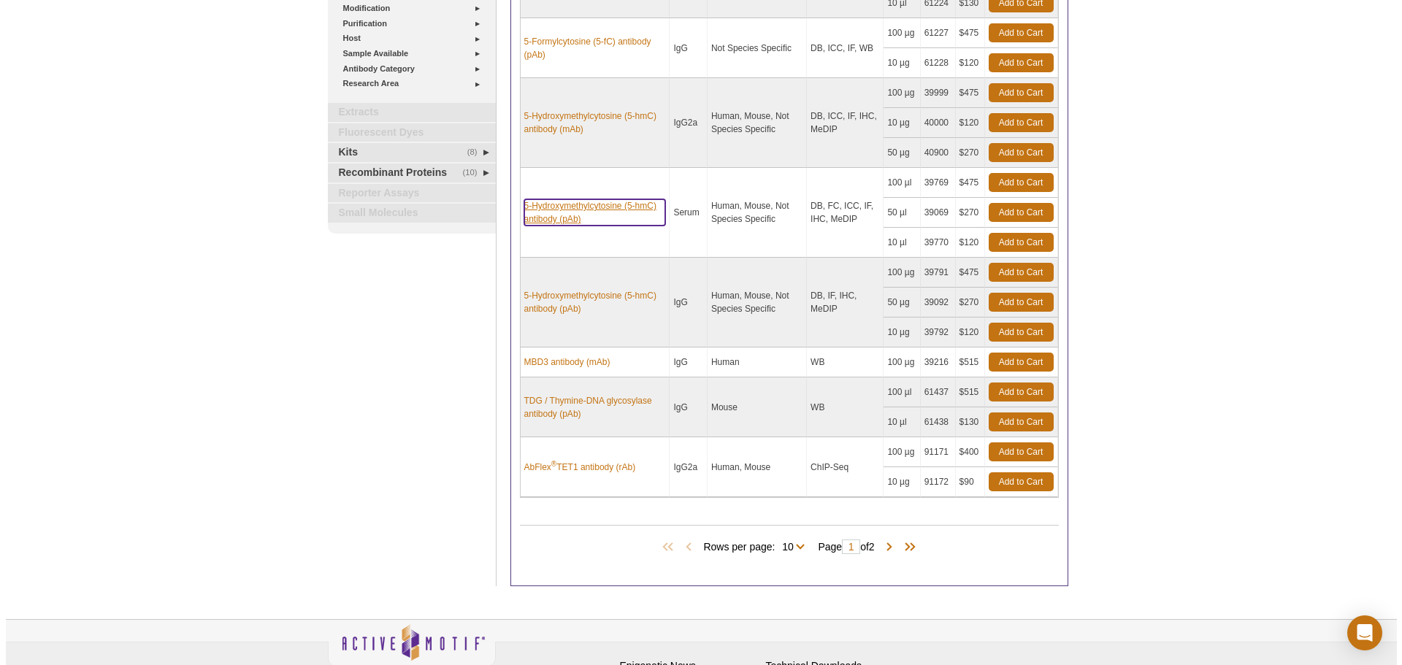
scroll to position [511, 0]
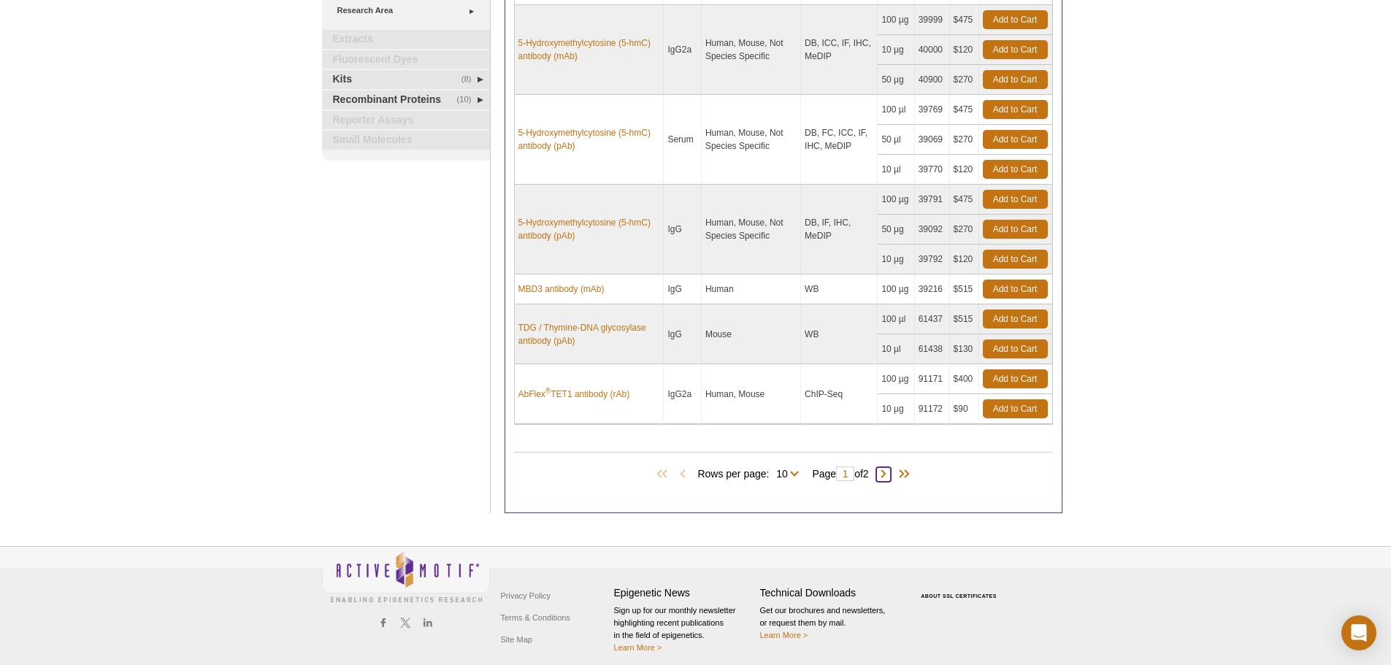
click at [890, 473] on span at bounding box center [883, 474] width 15 height 15
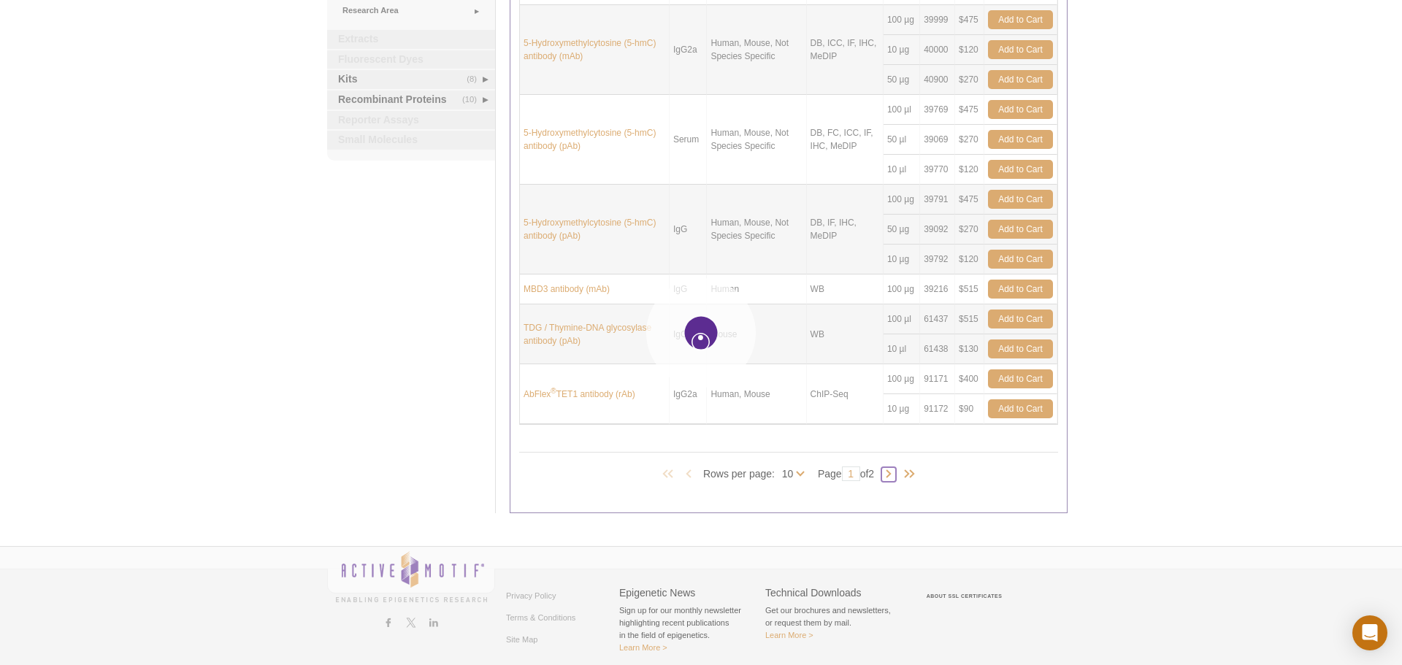
type input "2"
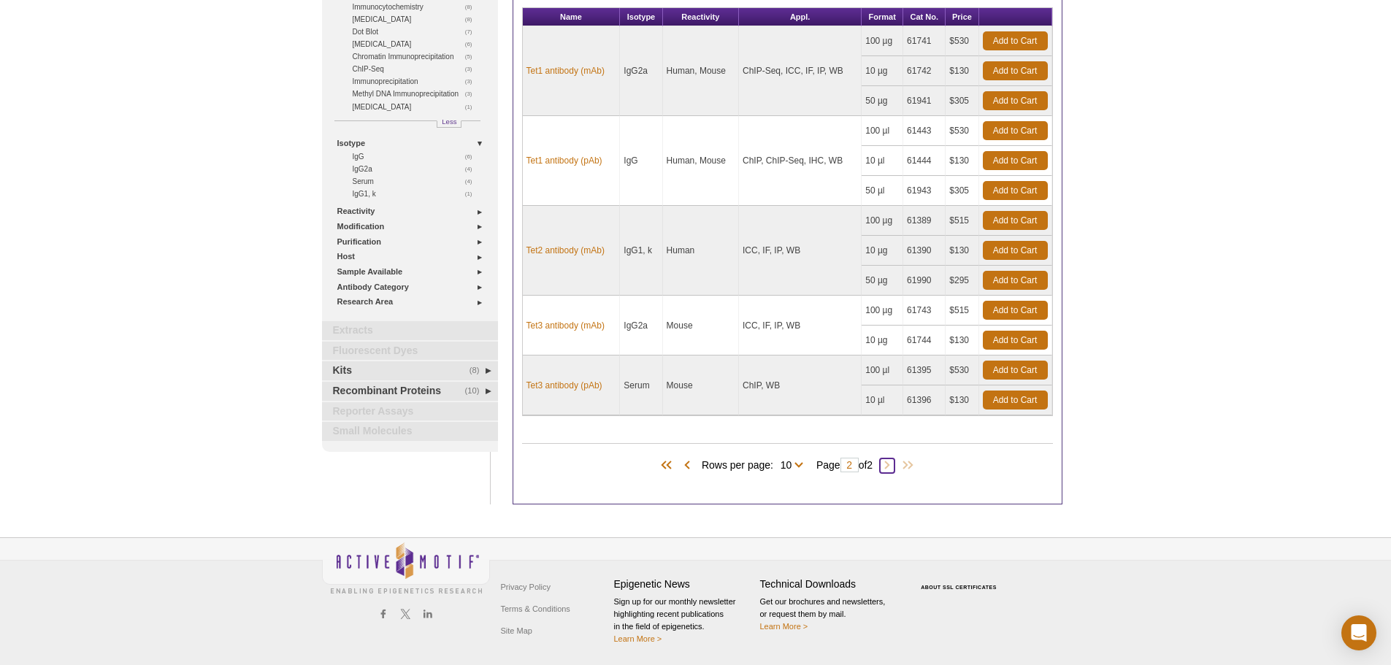
scroll to position [135, 0]
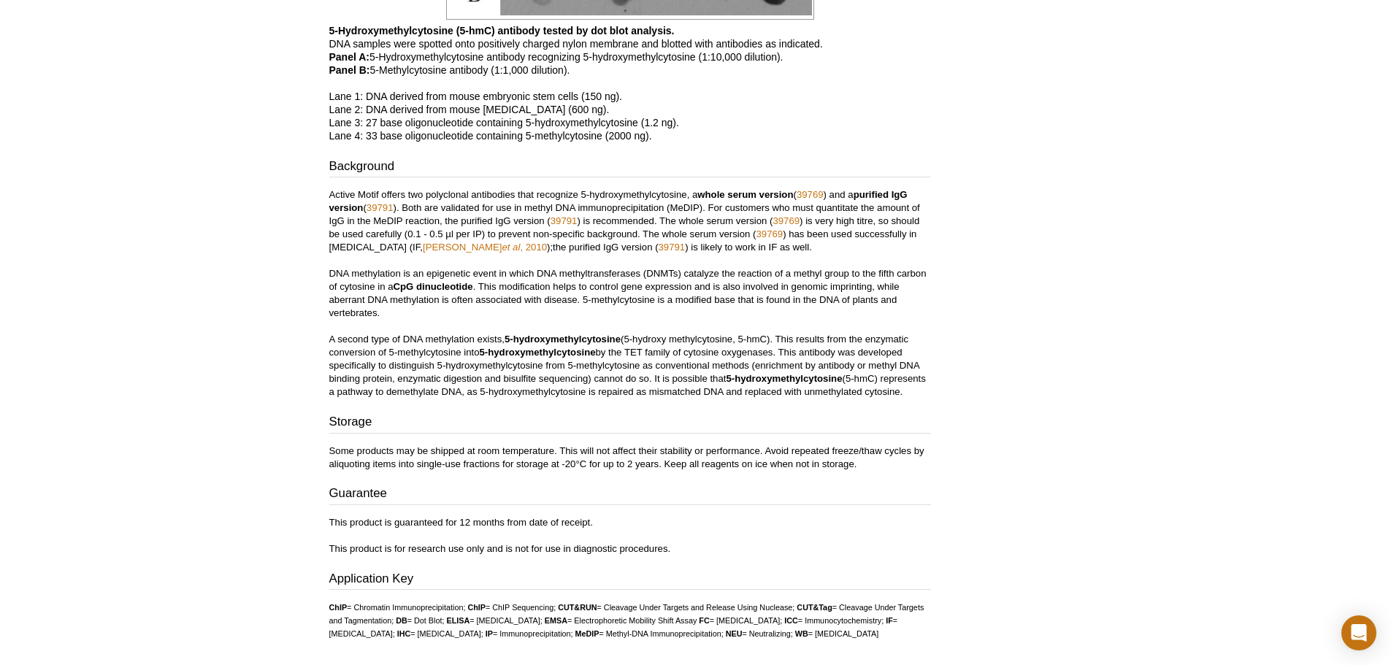
scroll to position [2134, 0]
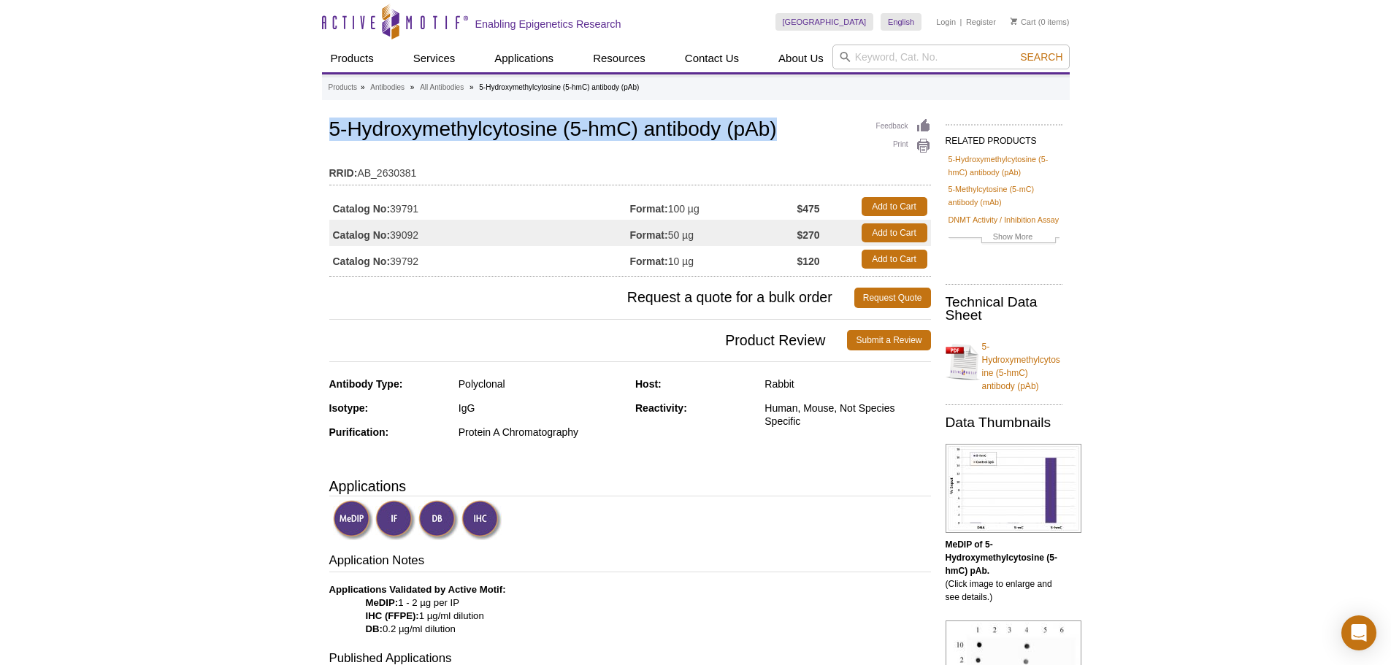
drag, startPoint x: 333, startPoint y: 132, endPoint x: 841, endPoint y: 115, distance: 507.8
click at [841, 115] on div "Feedback Print 5-Hydroxymethylcytosine (5-hmC) antibody (pAb) RRID: AB_2630381 …" at bounding box center [630, 195] width 602 height 161
copy h1 "5-Hydroxymethylcytosine (5-hmC) antibody (pAb)"
drag, startPoint x: 394, startPoint y: 208, endPoint x: 423, endPoint y: 208, distance: 29.2
click at [423, 208] on td "Catalog No: 39791" at bounding box center [479, 207] width 301 height 26
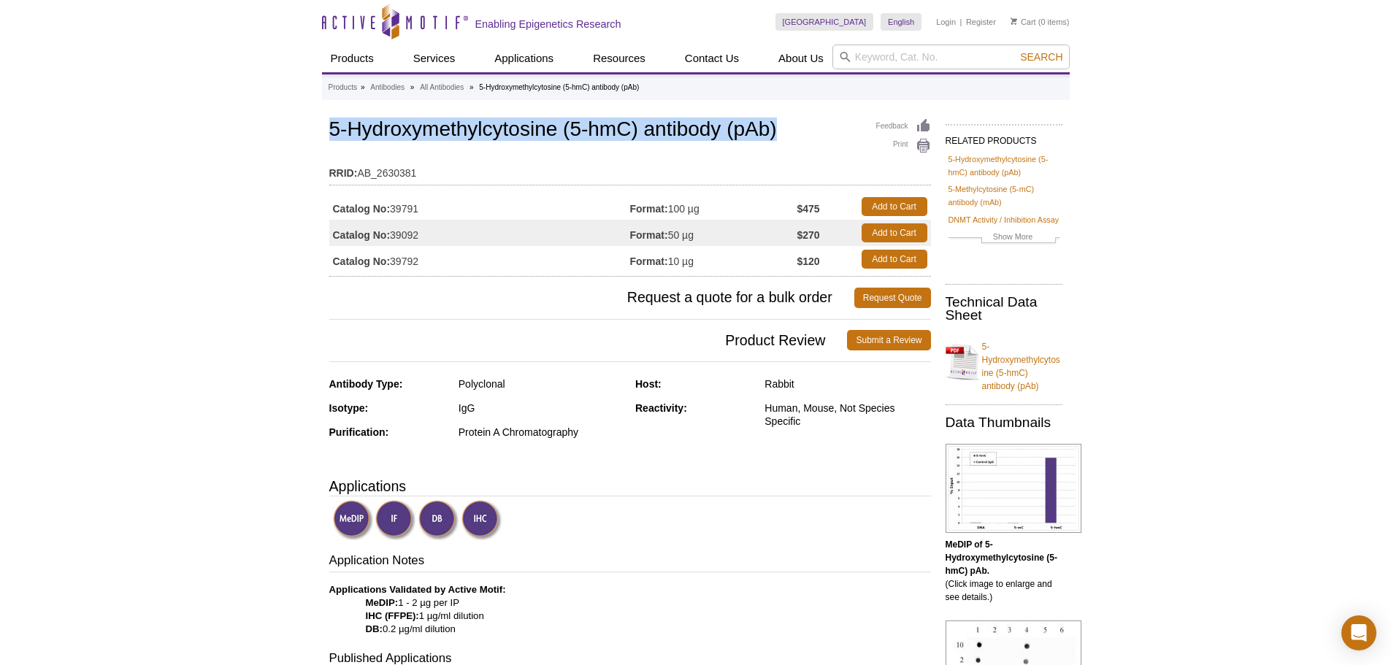
copy td "39791"
drag, startPoint x: 672, startPoint y: 207, endPoint x: 712, endPoint y: 207, distance: 40.2
click at [712, 207] on td "Format: 100 µg" at bounding box center [713, 207] width 167 height 26
copy td "100 µg"
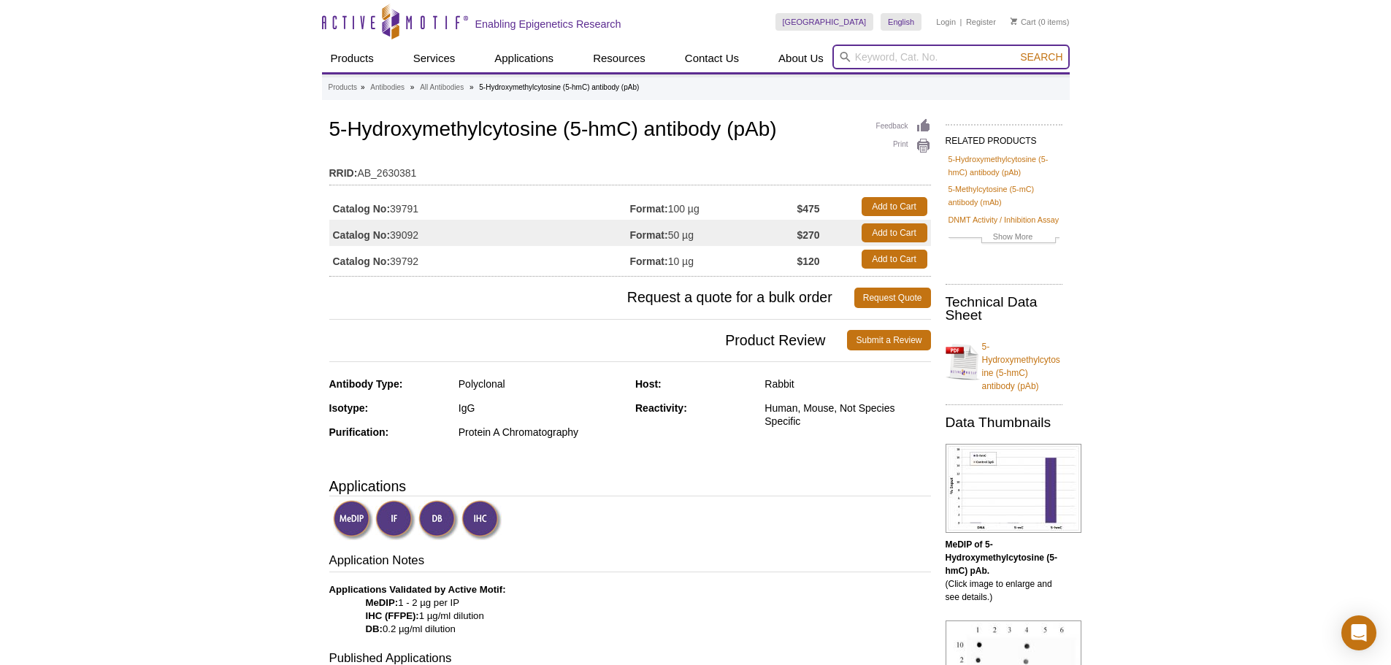
click at [906, 55] on input "search" at bounding box center [951, 57] width 237 height 25
paste input "39649"
click at [1016, 50] on button "Search" at bounding box center [1041, 56] width 51 height 13
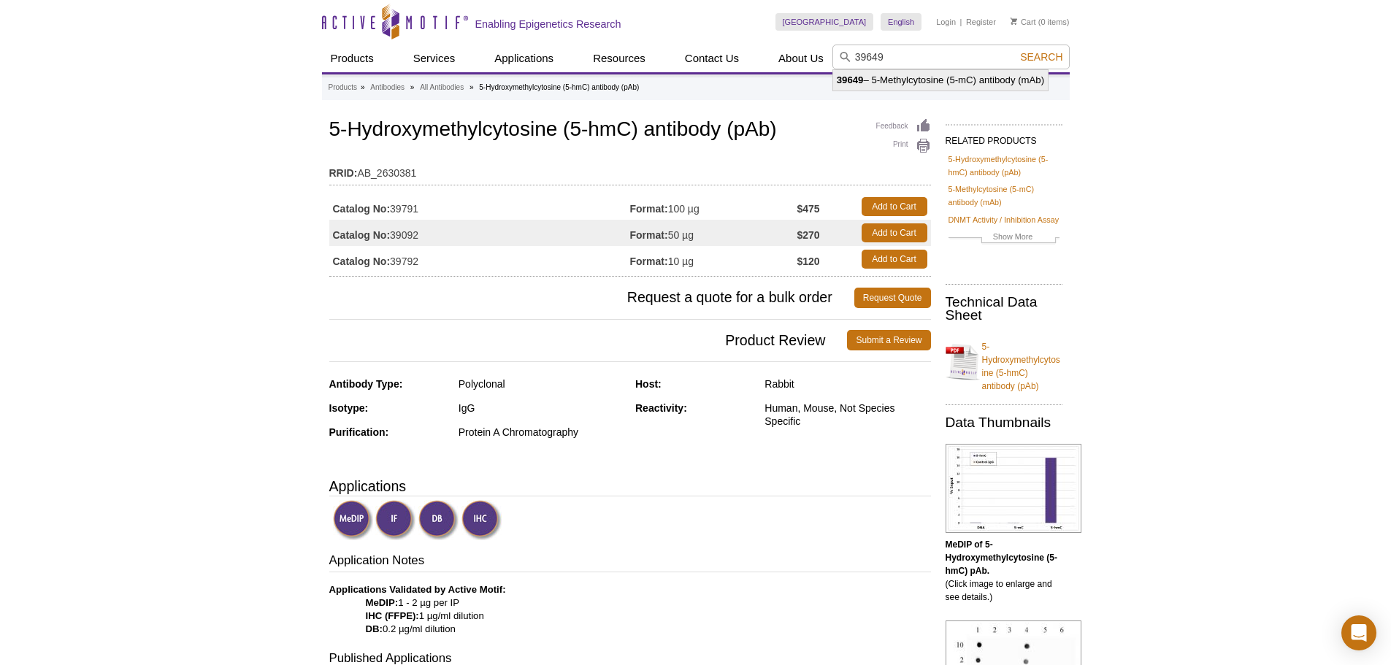
click at [985, 86] on li "39649 – 5-Methylcytosine (5-mC) antibody (mAb)" at bounding box center [940, 80] width 215 height 20
type input "39649 – 5-Methylcytosine (5-mC) antibody (mAb)"
click at [1056, 58] on span "Search" at bounding box center [1041, 57] width 42 height 12
